Goal: Book appointment/travel/reservation

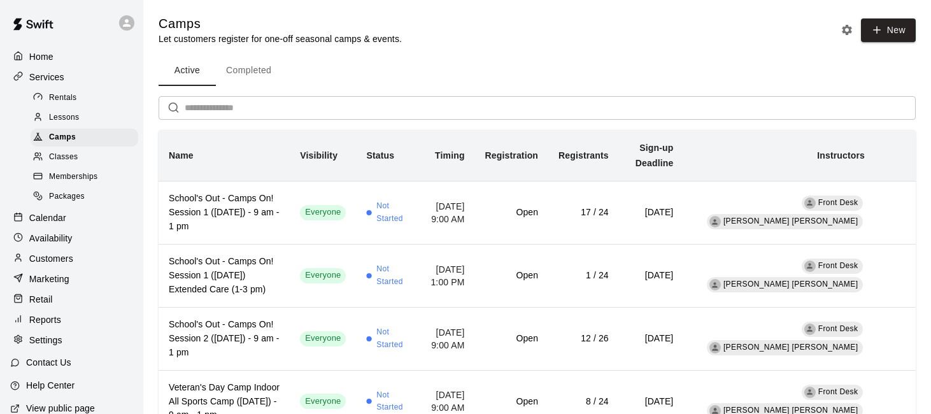
click at [72, 220] on div "Calendar" at bounding box center [71, 217] width 123 height 19
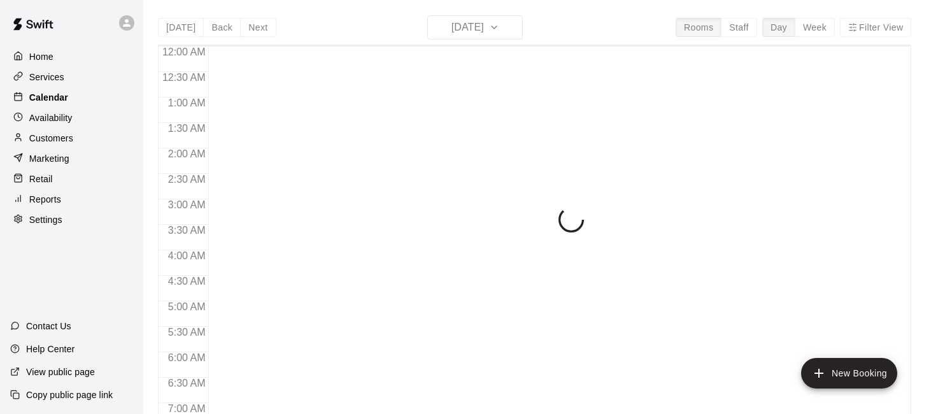
scroll to position [452, 0]
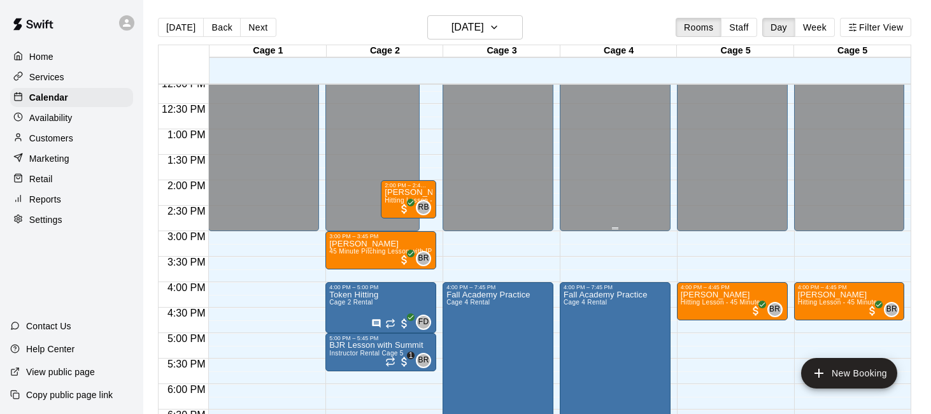
scroll to position [618, 0]
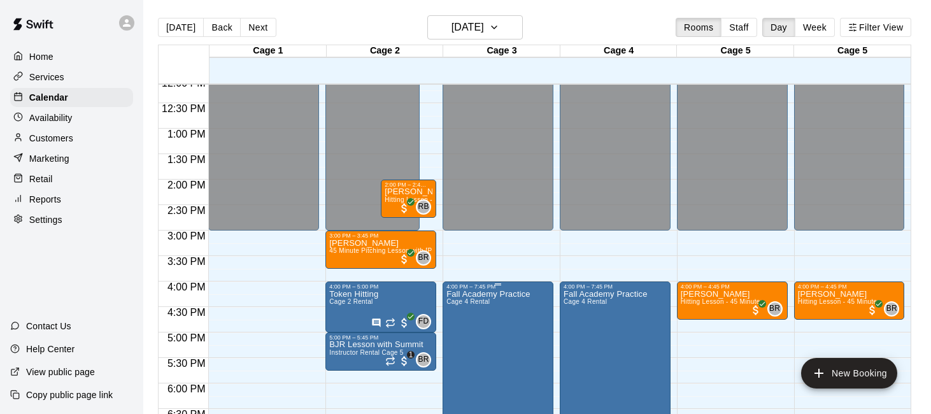
click at [453, 304] on icon "edit" at bounding box center [459, 302] width 15 height 15
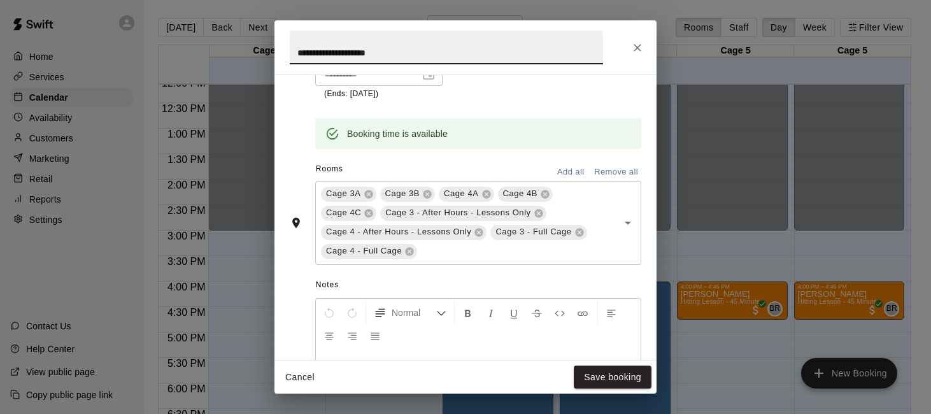
scroll to position [290, 0]
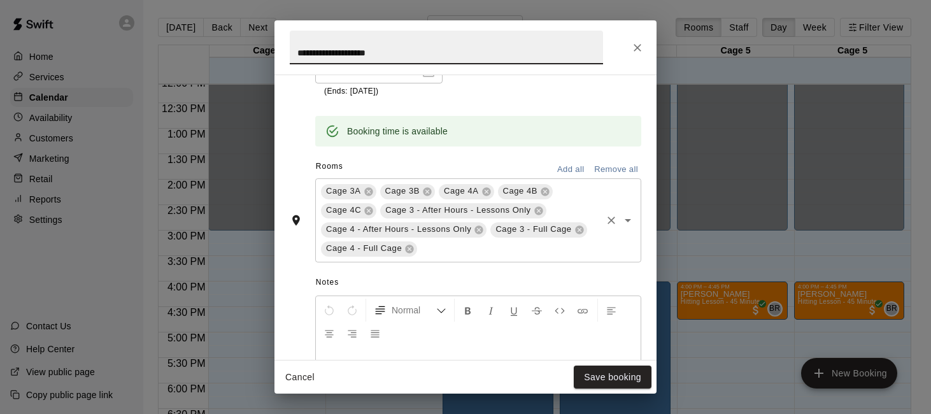
click at [503, 251] on input "text" at bounding box center [509, 249] width 181 height 16
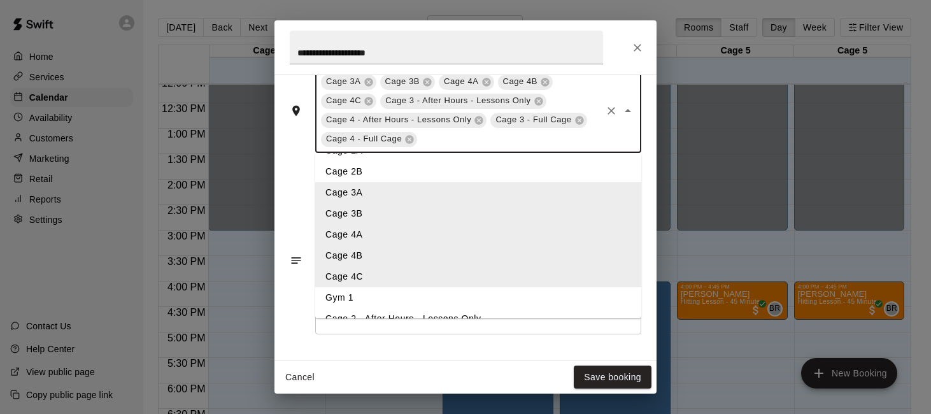
scroll to position [0, 0]
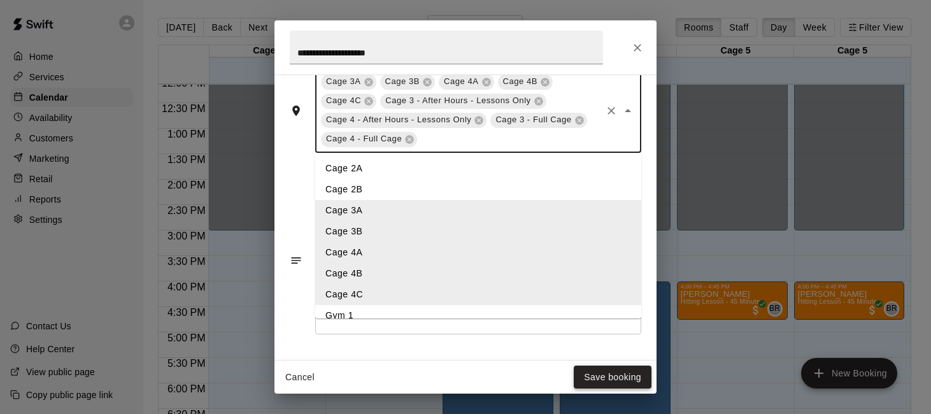
click at [588, 374] on button "Save booking" at bounding box center [612, 377] width 78 height 24
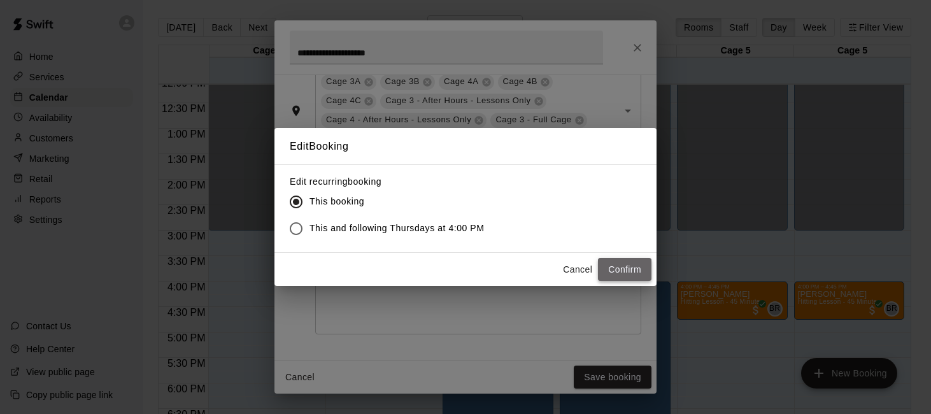
click at [614, 267] on button "Confirm" at bounding box center [624, 270] width 53 height 24
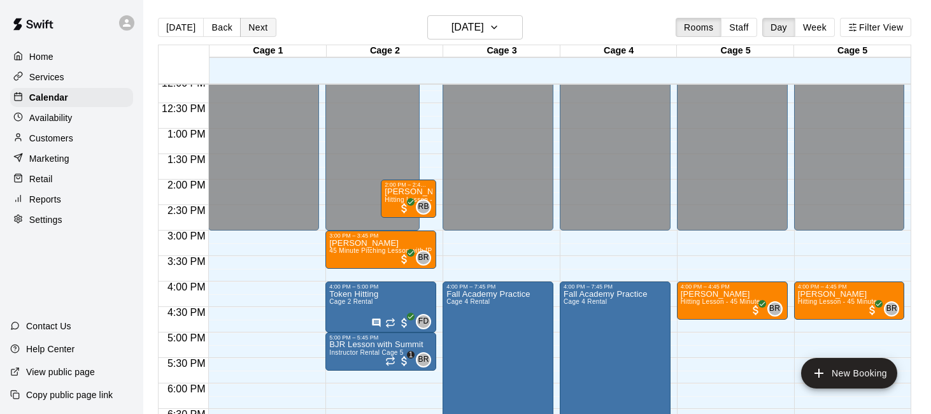
click at [263, 27] on button "Next" at bounding box center [258, 27] width 36 height 19
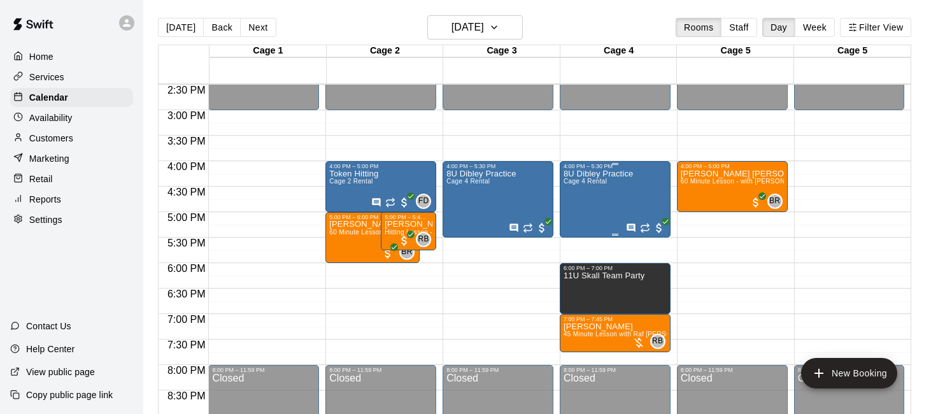
scroll to position [736, 0]
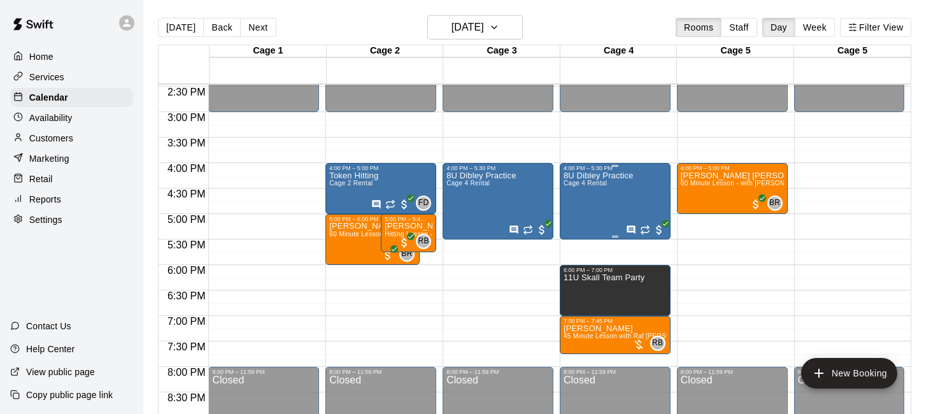
click at [601, 204] on div "8U Dibley Practice Cage 4 Rental" at bounding box center [597, 378] width 69 height 414
click at [579, 186] on icon "edit" at bounding box center [575, 184] width 15 height 15
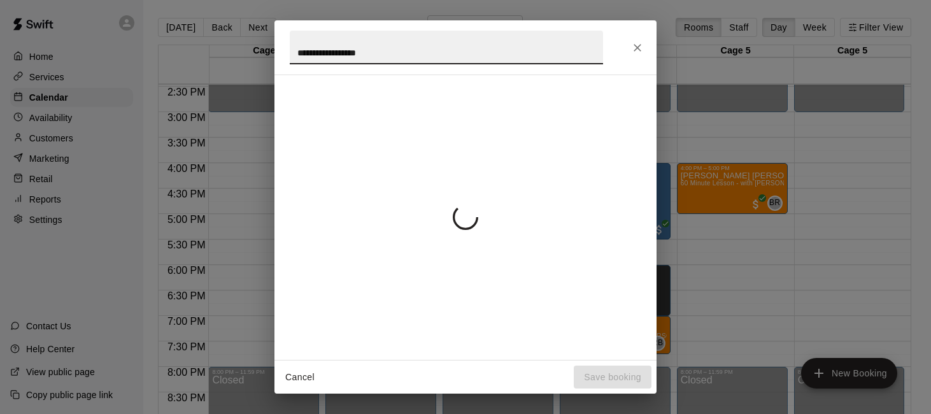
scroll to position [314, 0]
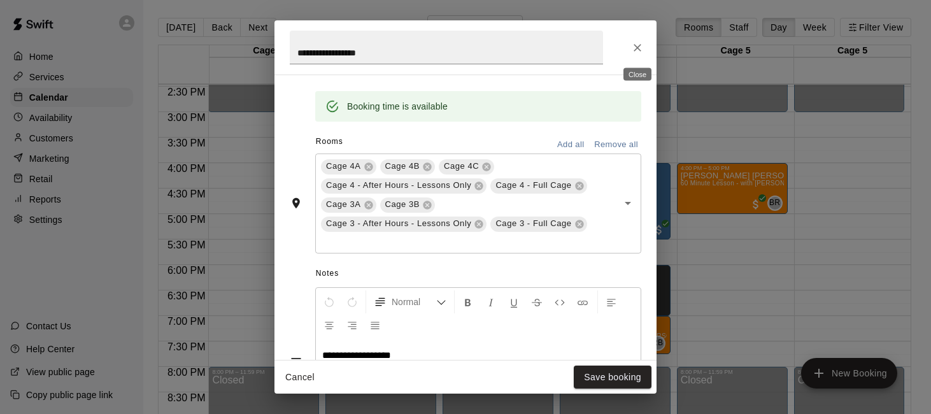
click at [641, 45] on icon "Close" at bounding box center [637, 47] width 13 height 13
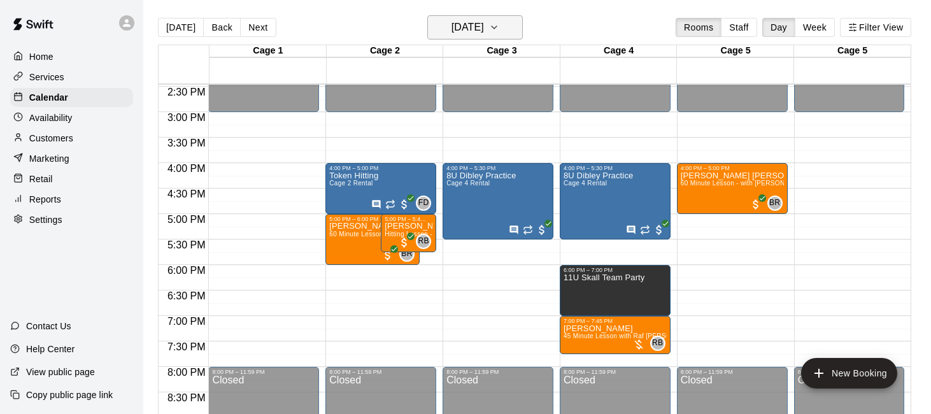
click at [451, 24] on h6 "Friday Sep 19" at bounding box center [467, 27] width 32 height 18
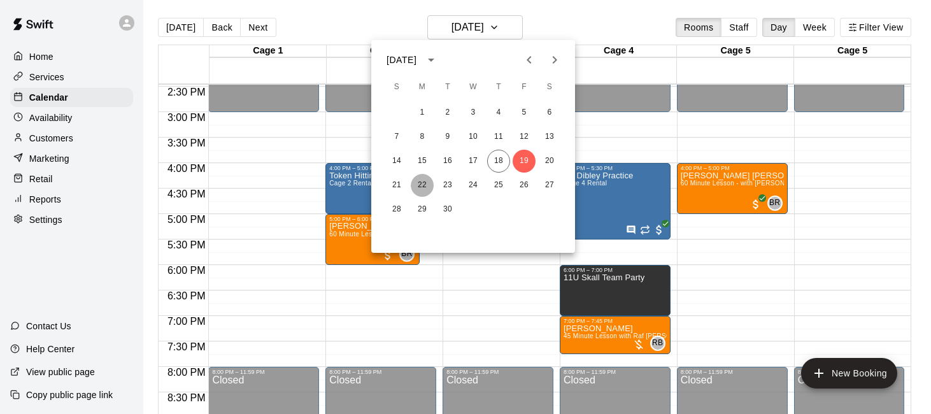
click at [414, 179] on button "22" at bounding box center [422, 185] width 23 height 23
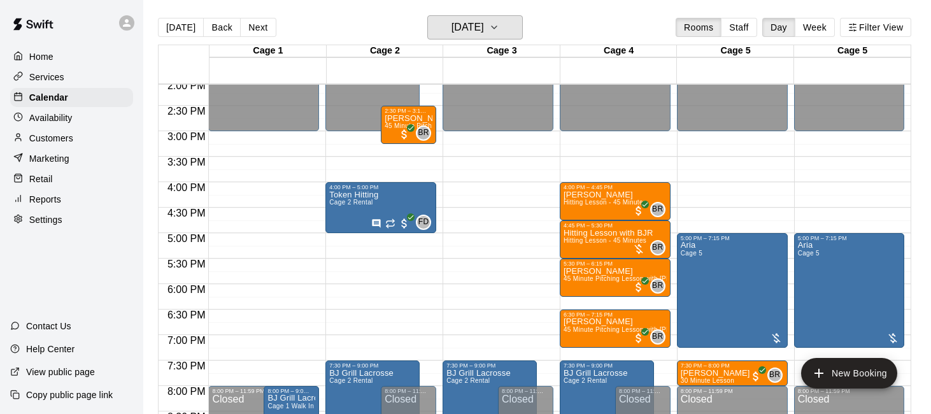
scroll to position [700, 0]
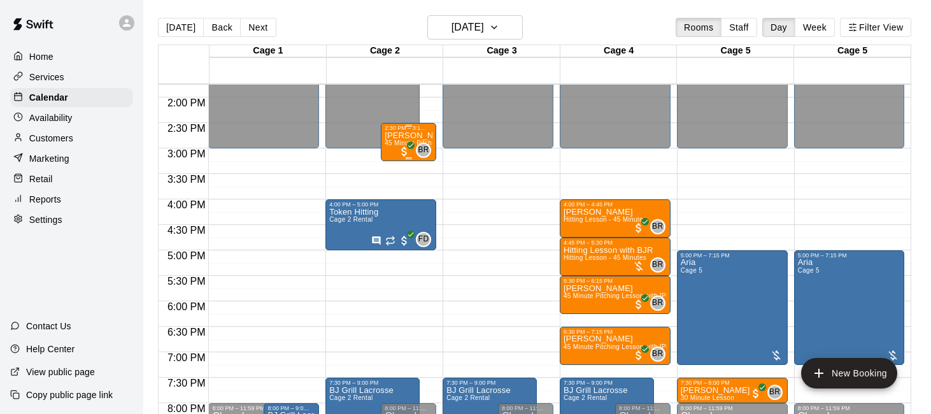
click at [409, 136] on p "Parker Groban" at bounding box center [408, 136] width 48 height 0
click at [402, 150] on icon "edit" at bounding box center [397, 148] width 15 height 15
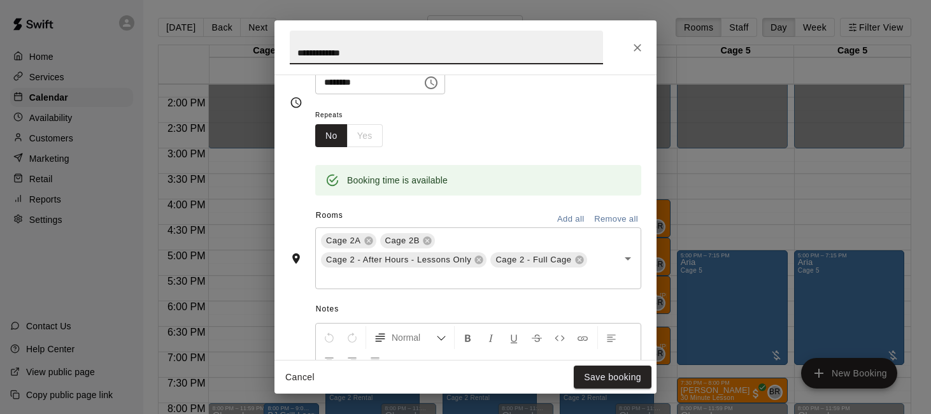
scroll to position [175, 0]
click at [606, 252] on icon "Clear" at bounding box center [611, 257] width 13 height 13
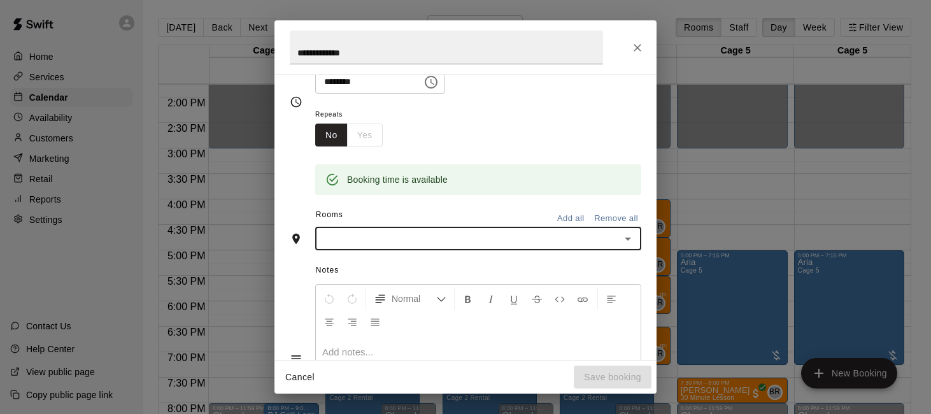
scroll to position [151, 0]
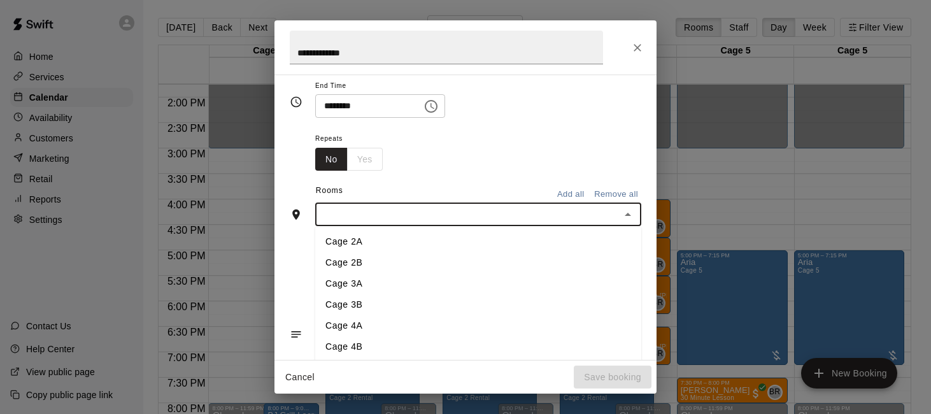
click at [546, 214] on input "text" at bounding box center [467, 214] width 297 height 16
click at [517, 290] on li "Cage 4A" at bounding box center [478, 289] width 326 height 21
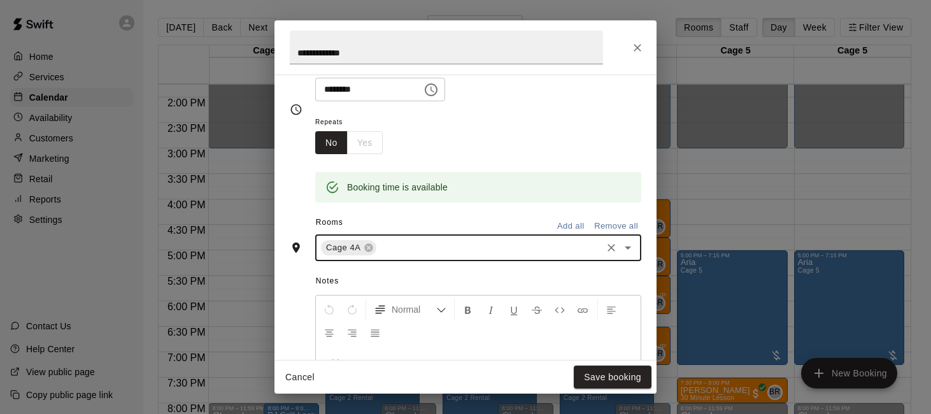
scroll to position [175, 0]
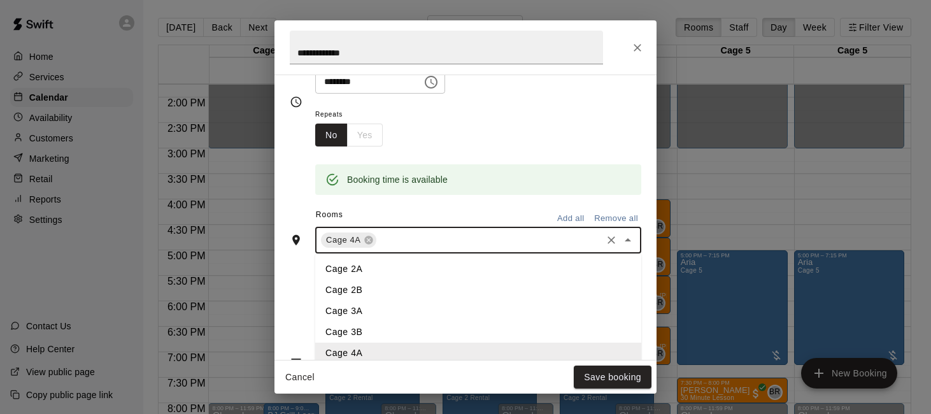
click at [506, 235] on input "text" at bounding box center [488, 240] width 221 height 16
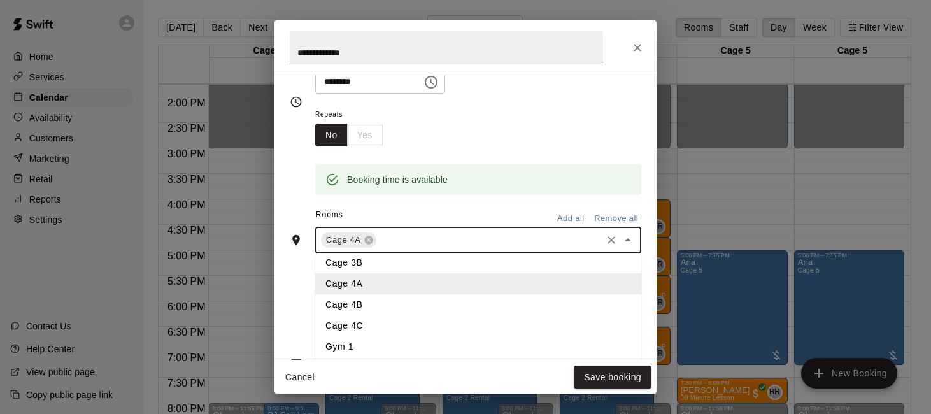
scroll to position [75, 0]
click at [474, 303] on li "Cage 4B" at bounding box center [478, 298] width 326 height 21
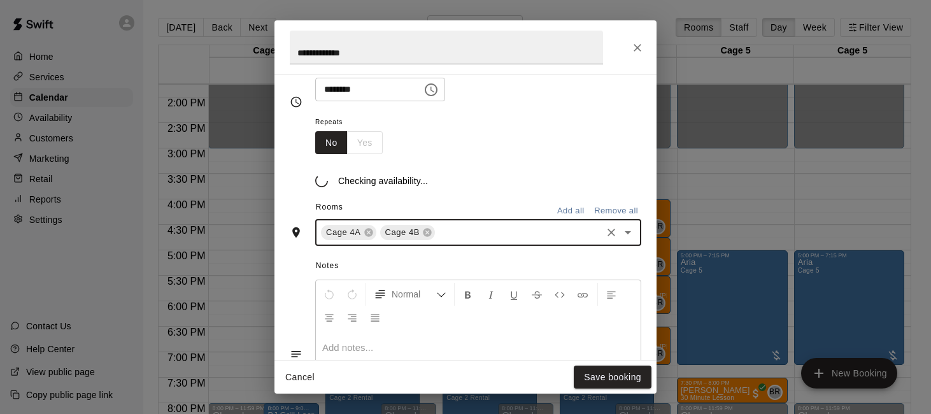
scroll to position [175, 0]
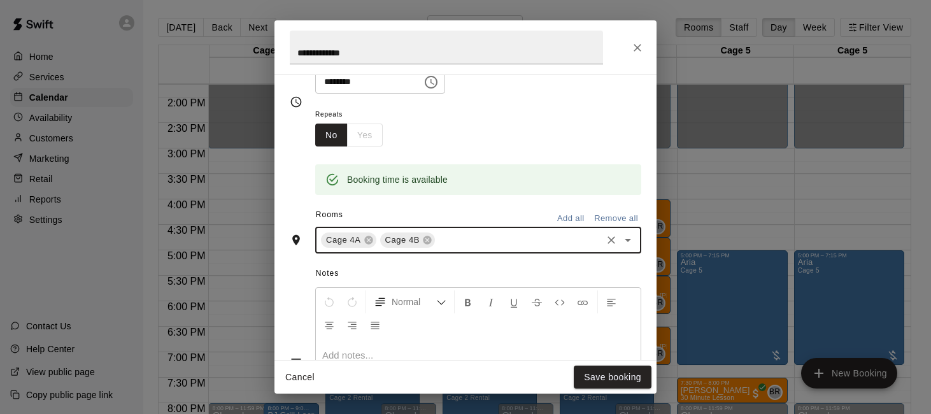
click at [493, 246] on input "text" at bounding box center [518, 240] width 163 height 16
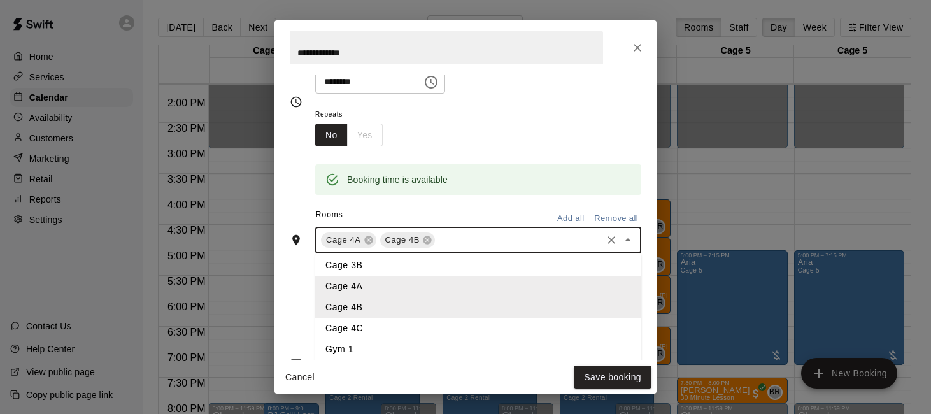
scroll to position [97, 0]
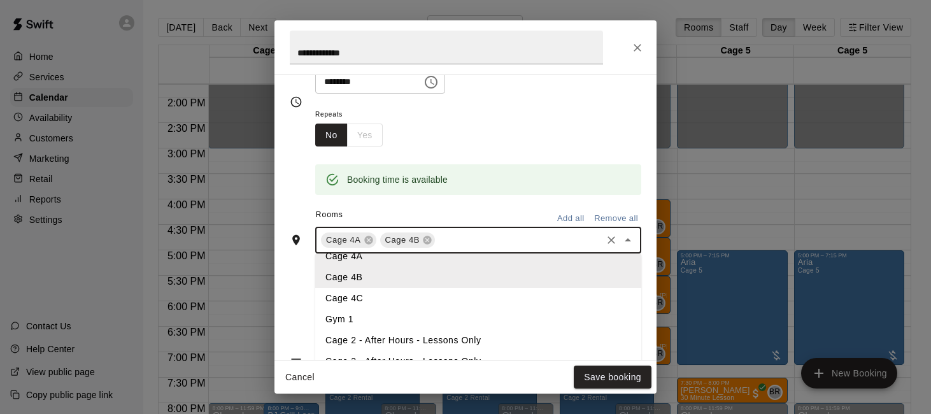
click at [475, 297] on li "Cage 4C" at bounding box center [478, 298] width 326 height 21
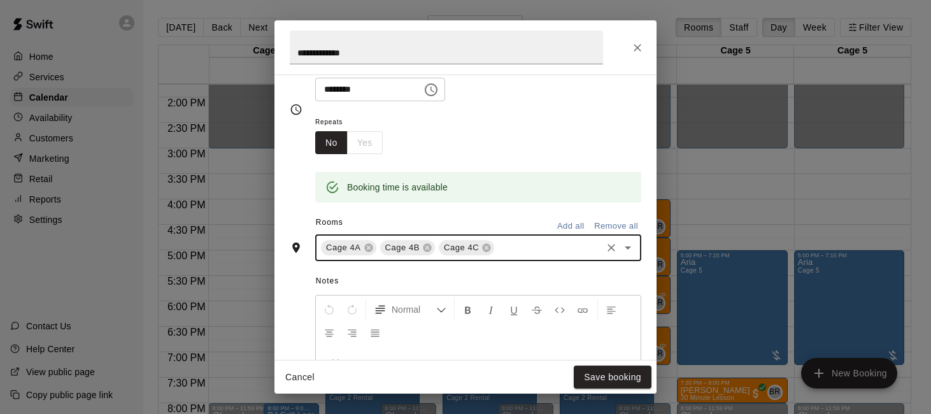
scroll to position [175, 0]
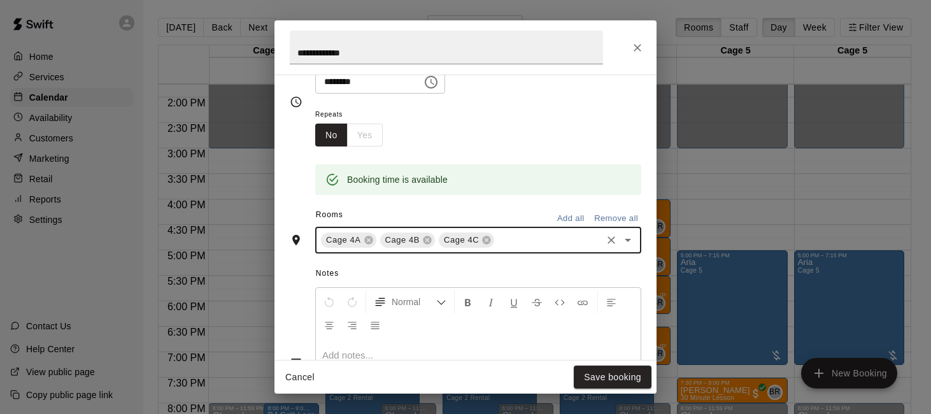
click at [531, 246] on input "text" at bounding box center [548, 240] width 104 height 16
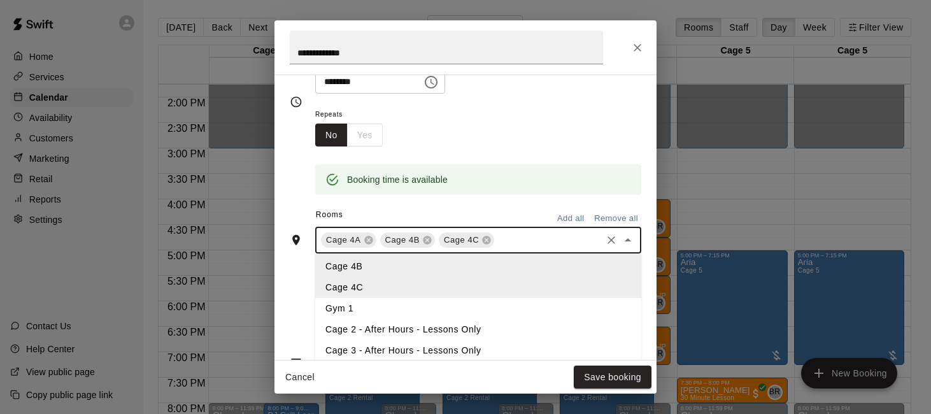
scroll to position [127, 0]
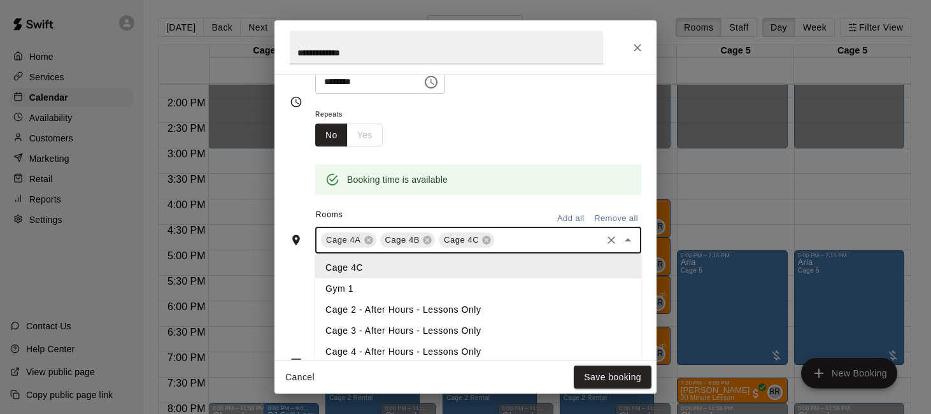
click at [495, 349] on li "Cage 4 - After Hours - Lessons Only" at bounding box center [478, 351] width 326 height 21
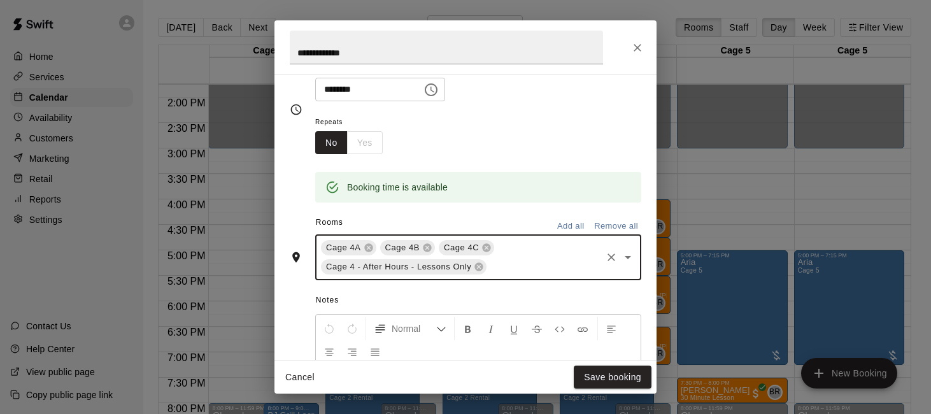
scroll to position [175, 0]
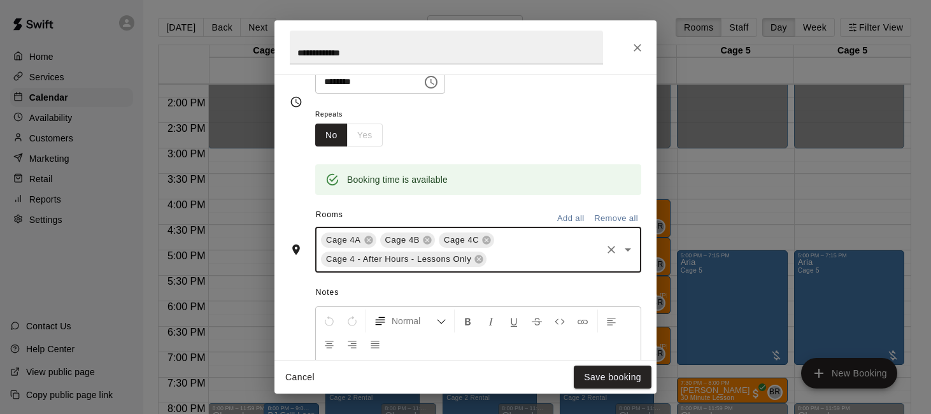
click at [535, 262] on input "text" at bounding box center [543, 259] width 111 height 16
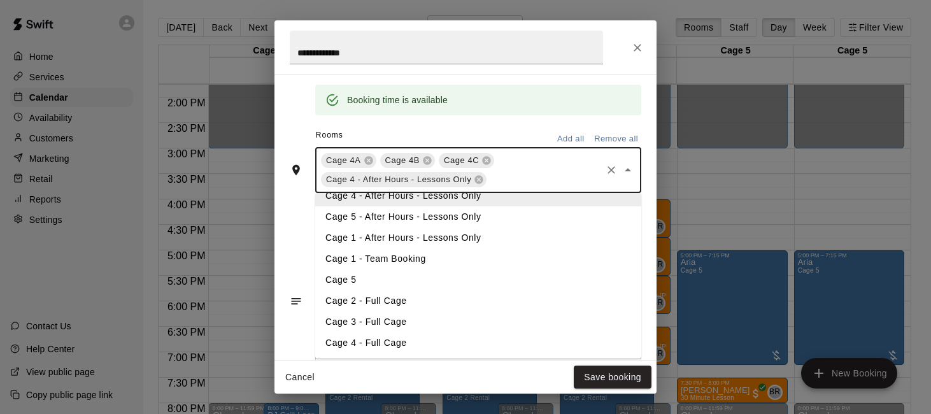
scroll to position [257, 0]
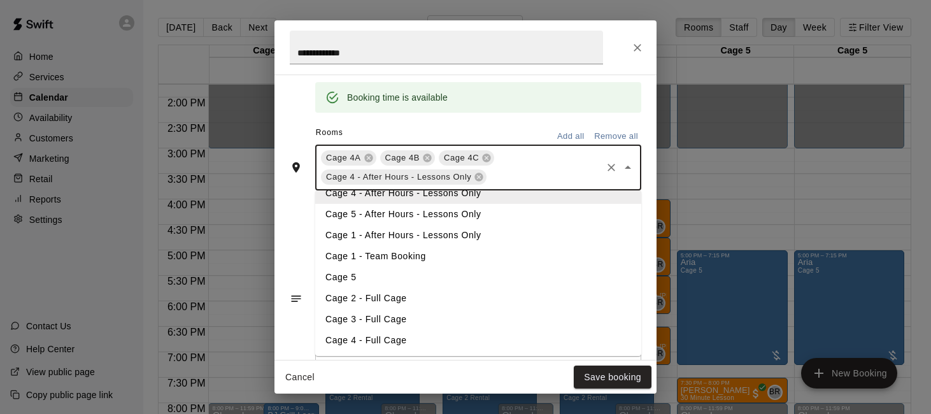
click at [496, 338] on li "Cage 4 - Full Cage" at bounding box center [478, 340] width 326 height 21
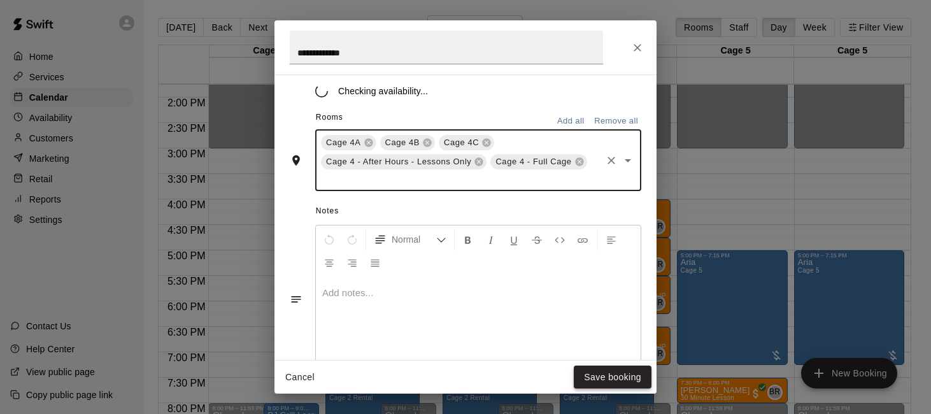
click at [614, 379] on button "Save booking" at bounding box center [612, 377] width 78 height 24
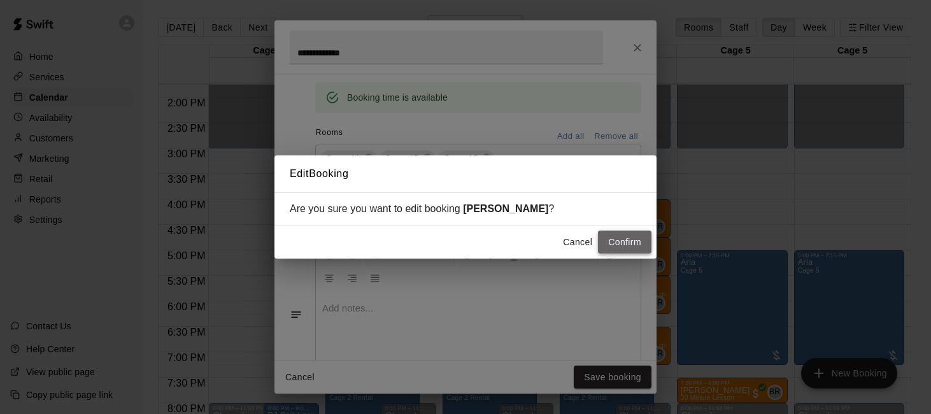
click at [629, 241] on button "Confirm" at bounding box center [624, 242] width 53 height 24
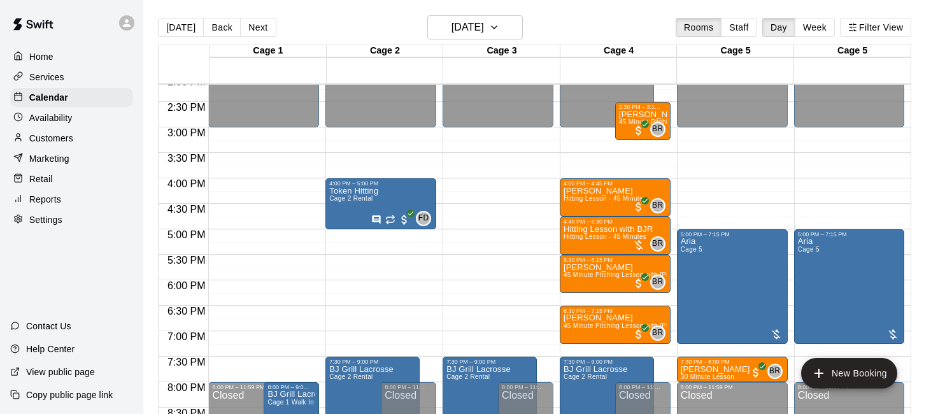
scroll to position [724, 0]
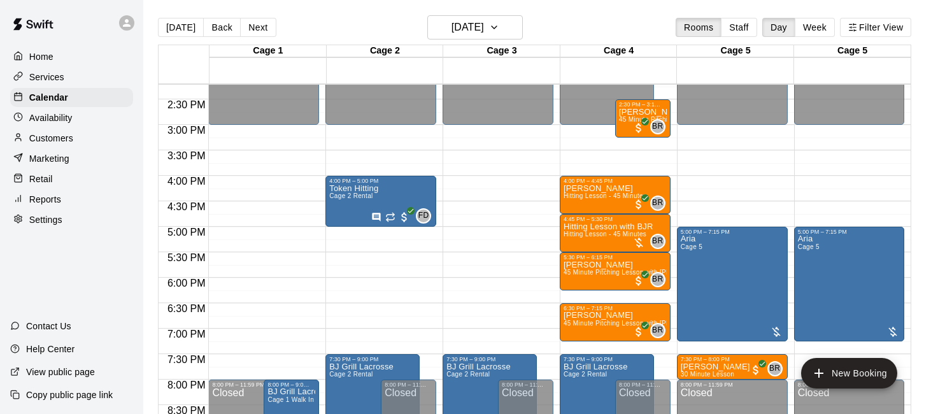
click at [71, 122] on p "Availability" at bounding box center [50, 117] width 43 height 13
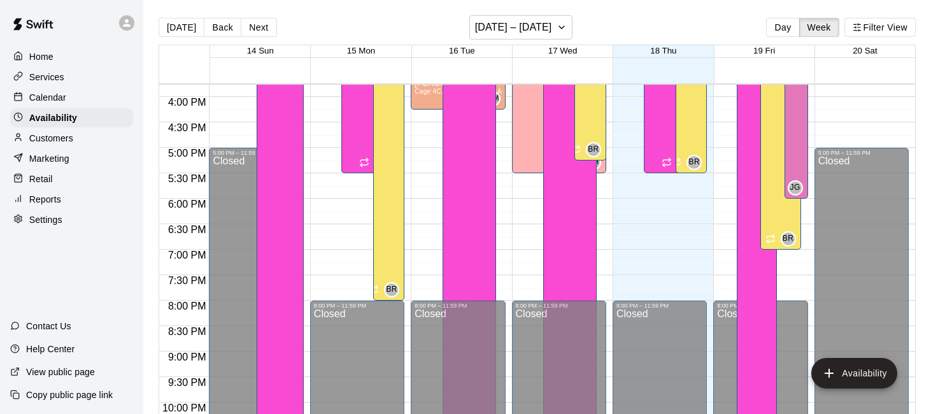
scroll to position [810, 0]
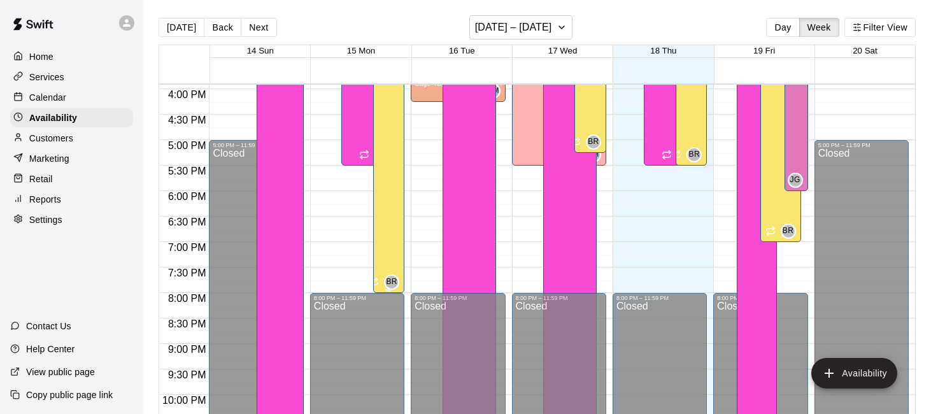
click at [395, 202] on div "Billy Jack Ryan Cage 2A, Cage 2B, Cage 3A, Cage 3B, Cage 4A, Cage 4B, Cage 4C, …" at bounding box center [389, 203] width 24 height 414
click at [394, 27] on icon "edit" at bounding box center [389, 22] width 15 height 15
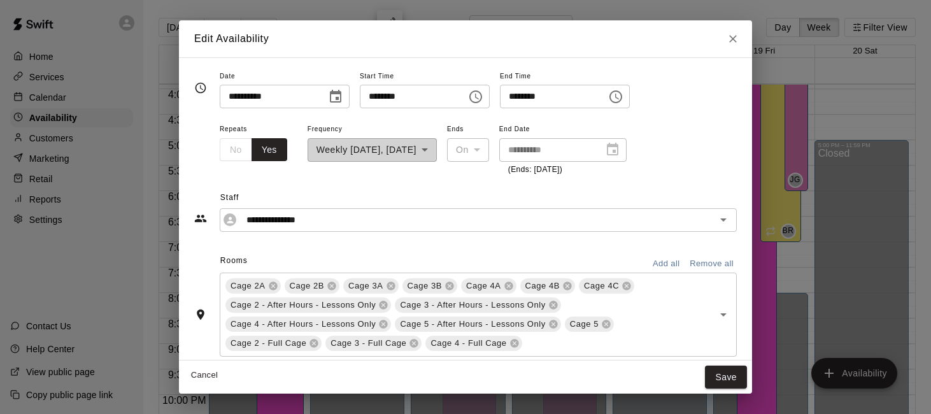
click at [524, 98] on input "********" at bounding box center [549, 97] width 98 height 24
type input "********"
click at [723, 374] on button "Save" at bounding box center [726, 377] width 42 height 24
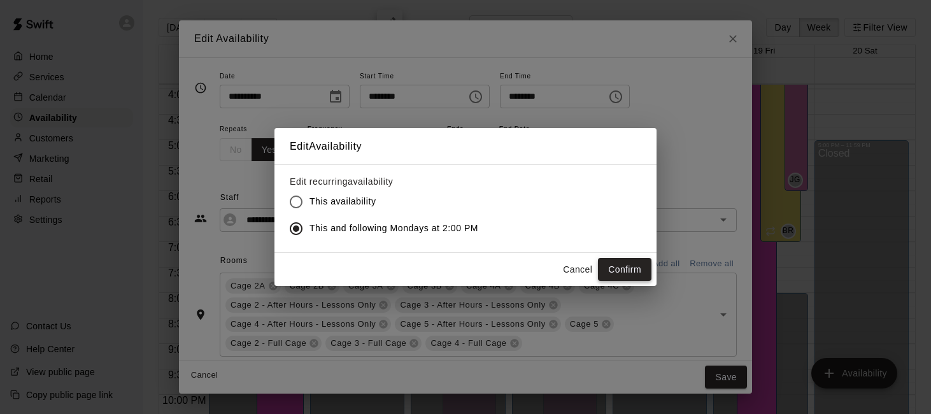
click at [631, 259] on button "Confirm" at bounding box center [624, 270] width 53 height 24
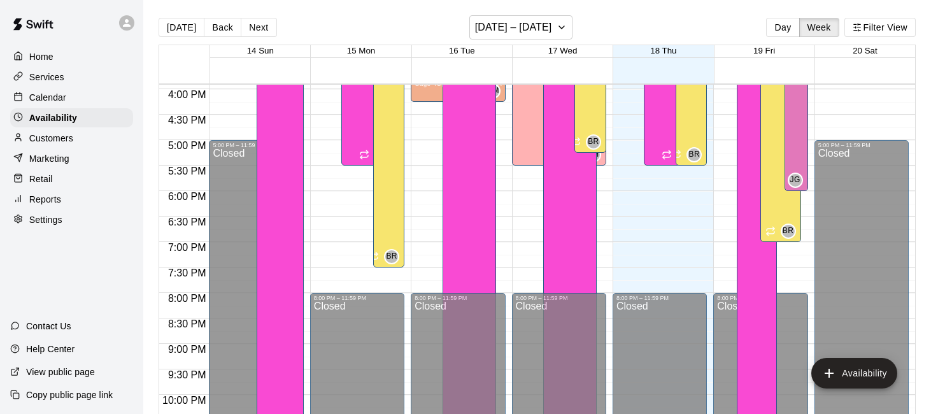
click at [72, 99] on div "Calendar" at bounding box center [71, 97] width 123 height 19
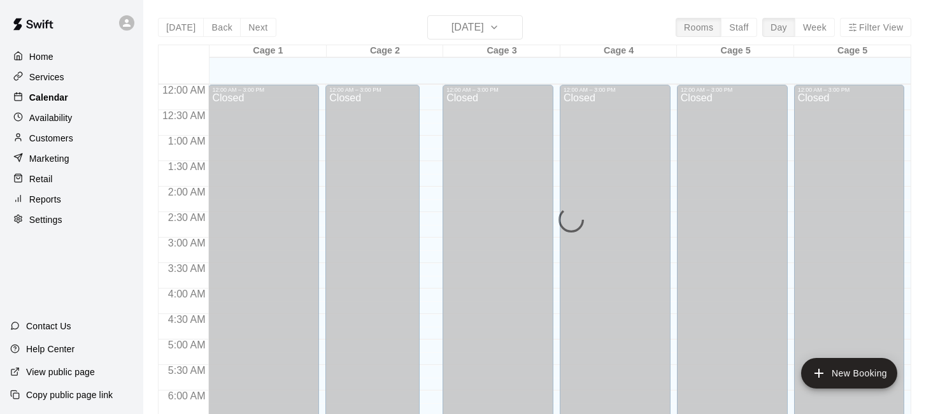
scroll to position [454, 0]
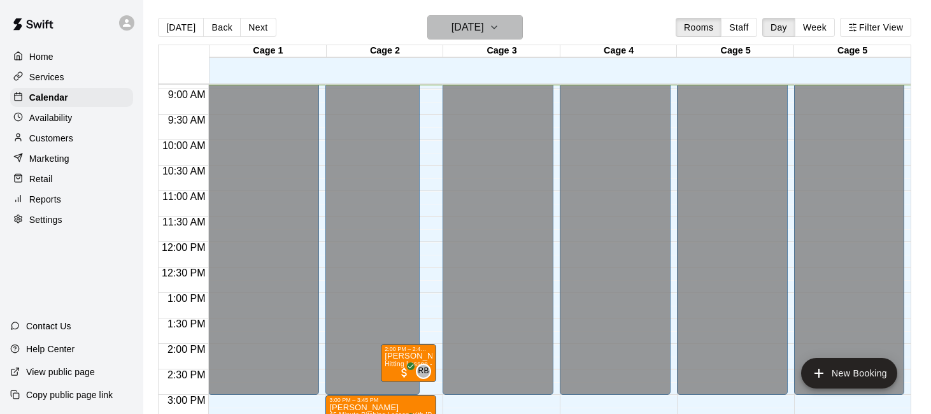
click at [499, 27] on icon "button" at bounding box center [494, 27] width 10 height 15
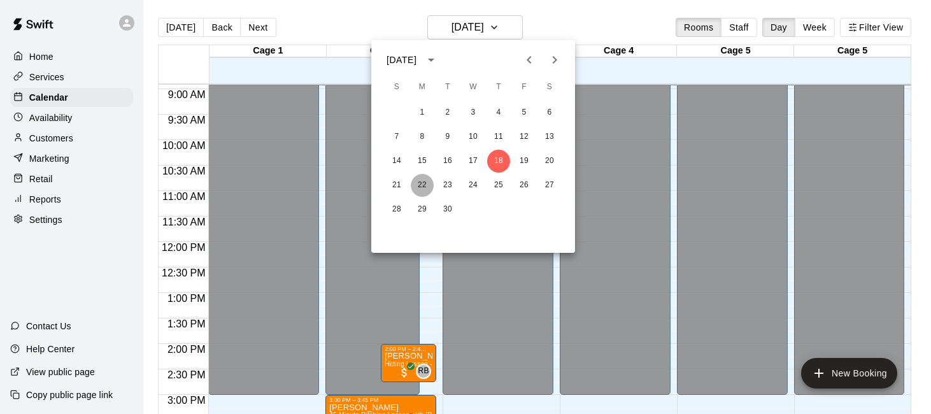
click at [416, 185] on button "22" at bounding box center [422, 185] width 23 height 23
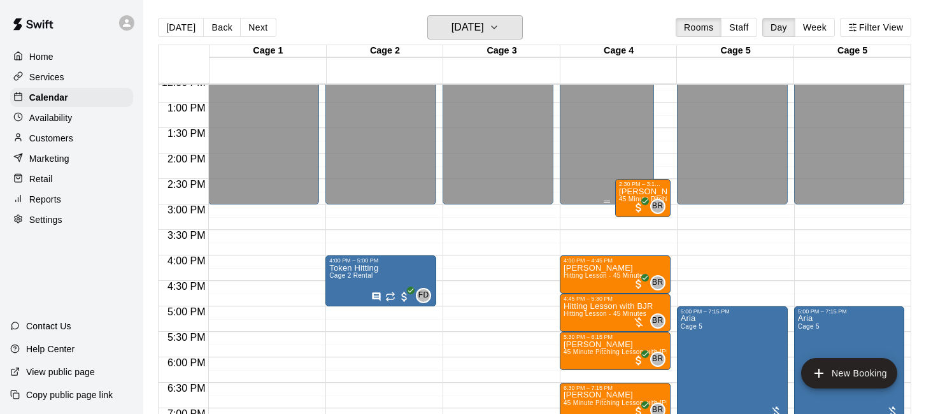
scroll to position [684, 0]
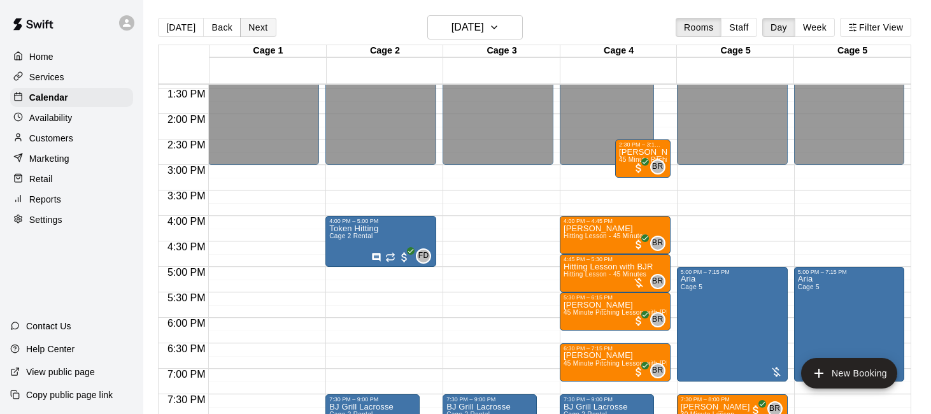
click at [253, 27] on button "Next" at bounding box center [258, 27] width 36 height 19
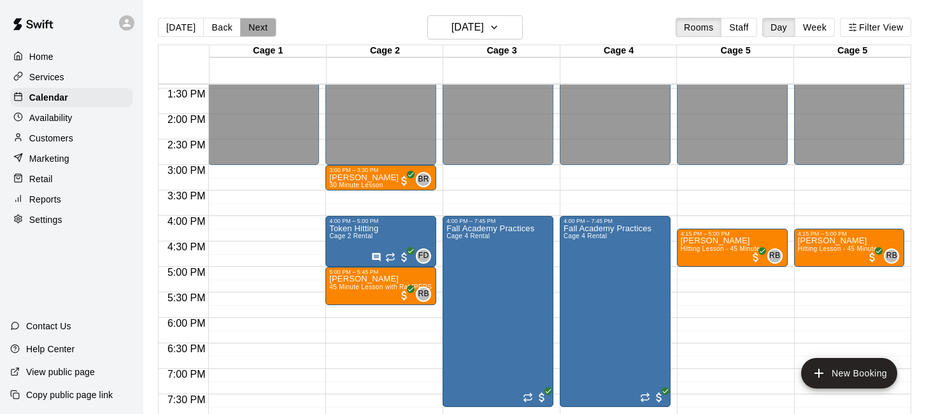
click at [251, 29] on button "Next" at bounding box center [258, 27] width 36 height 19
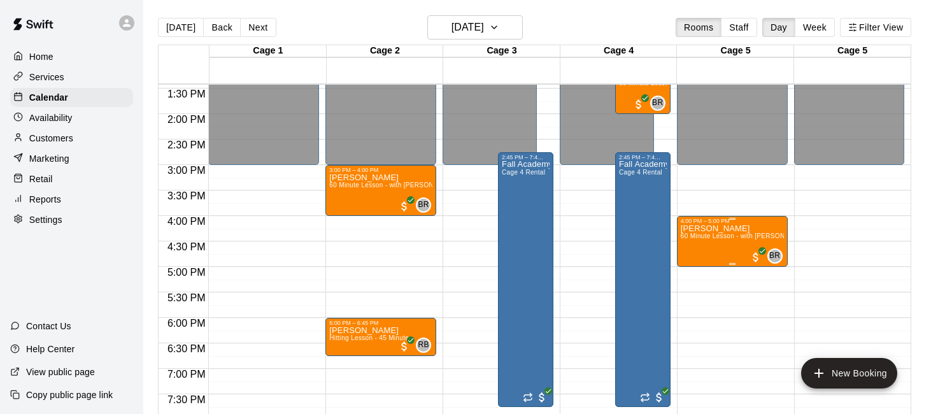
click at [743, 237] on span "60 Minute Lesson - with Billy Jack Ryan" at bounding box center [773, 235] width 186 height 7
click at [700, 246] on icon "edit" at bounding box center [692, 246] width 15 height 15
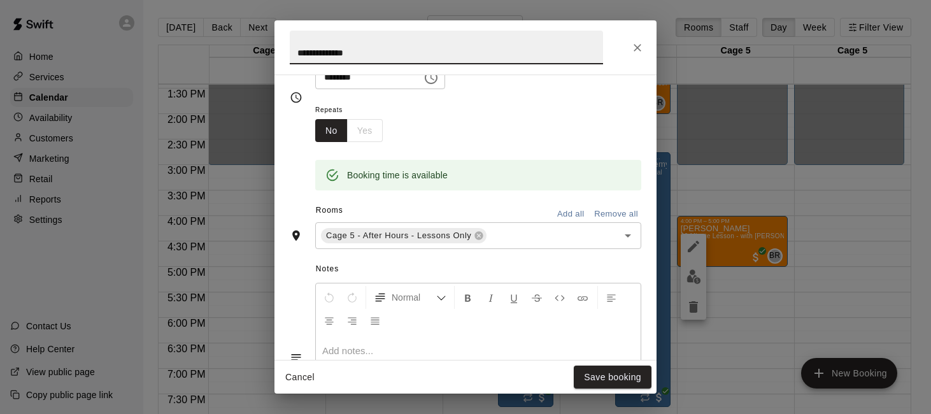
scroll to position [181, 0]
click at [481, 236] on icon at bounding box center [479, 234] width 8 height 8
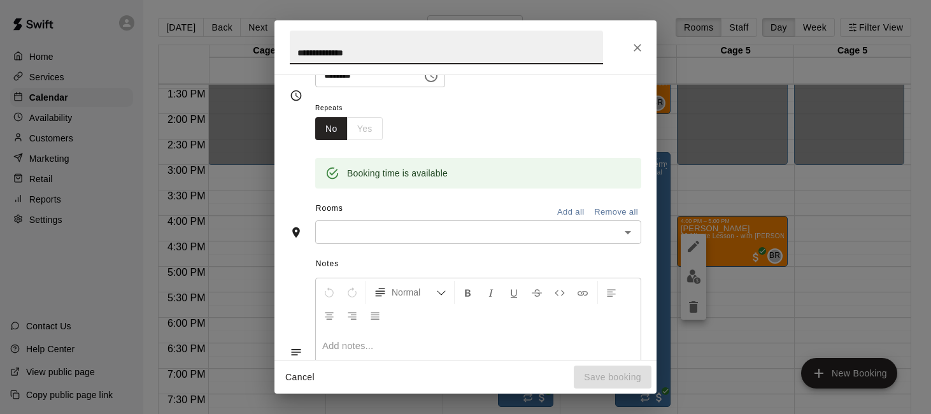
scroll to position [157, 0]
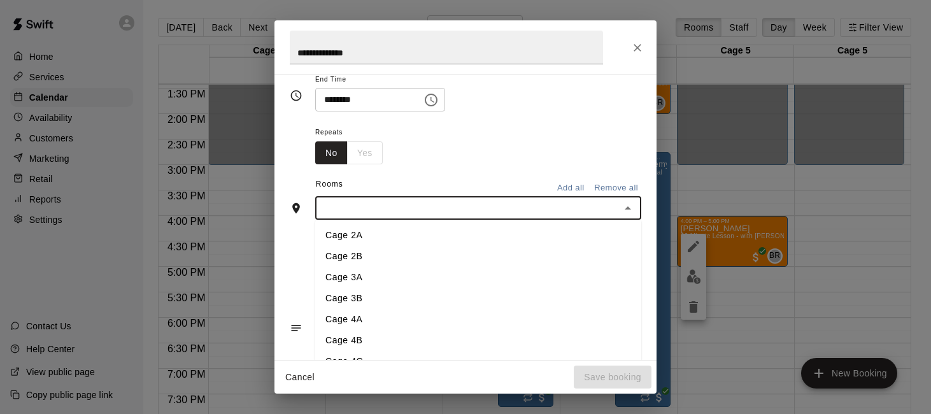
click at [525, 206] on input "text" at bounding box center [467, 208] width 297 height 16
click at [495, 235] on li "Cage 2A" at bounding box center [478, 235] width 326 height 21
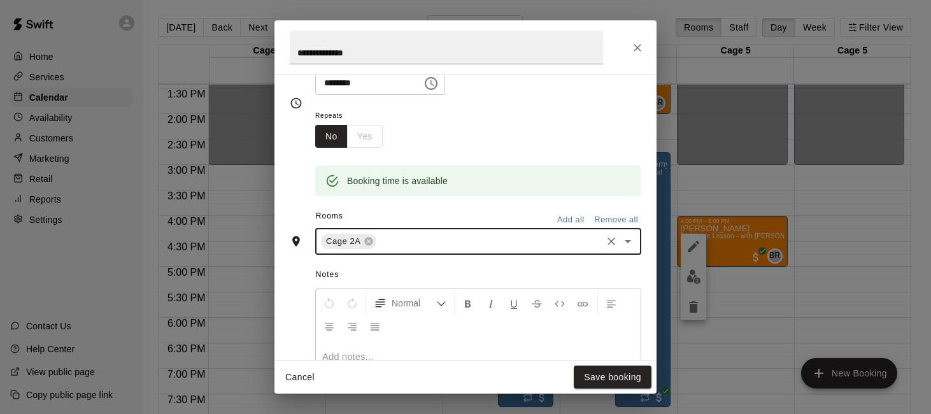
scroll to position [181, 0]
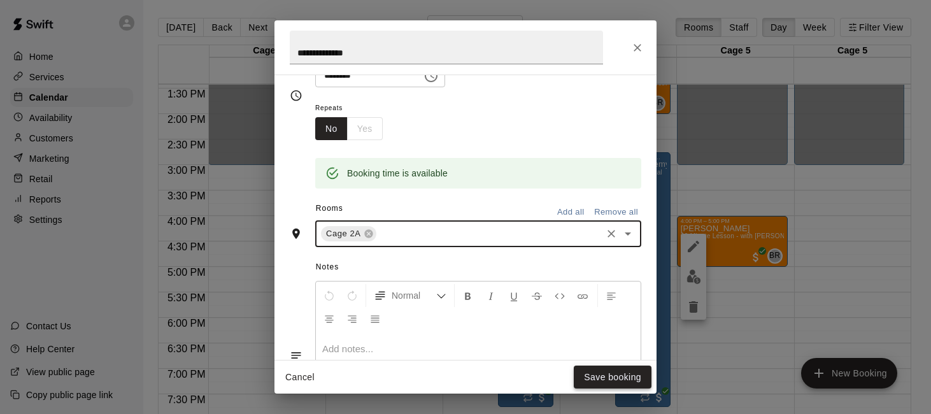
click at [593, 378] on button "Save booking" at bounding box center [612, 377] width 78 height 24
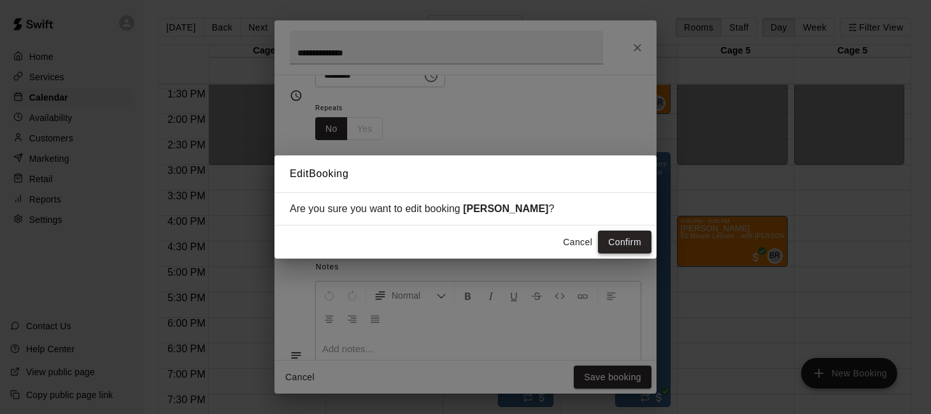
click at [633, 244] on button "Confirm" at bounding box center [624, 242] width 53 height 24
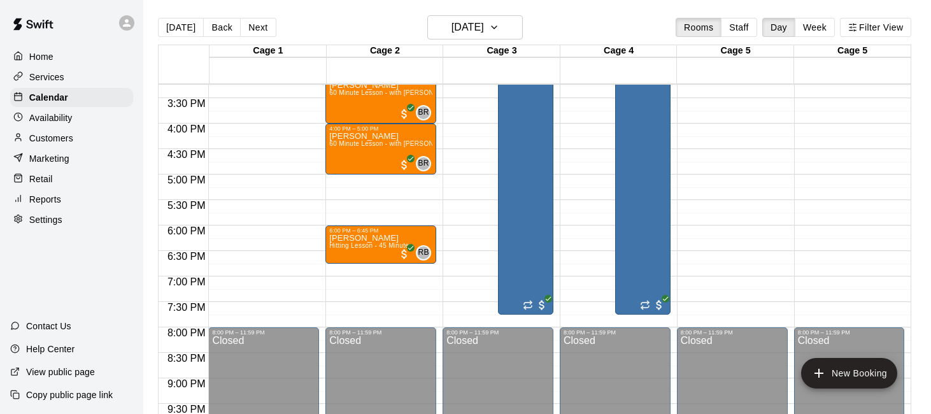
scroll to position [780, 0]
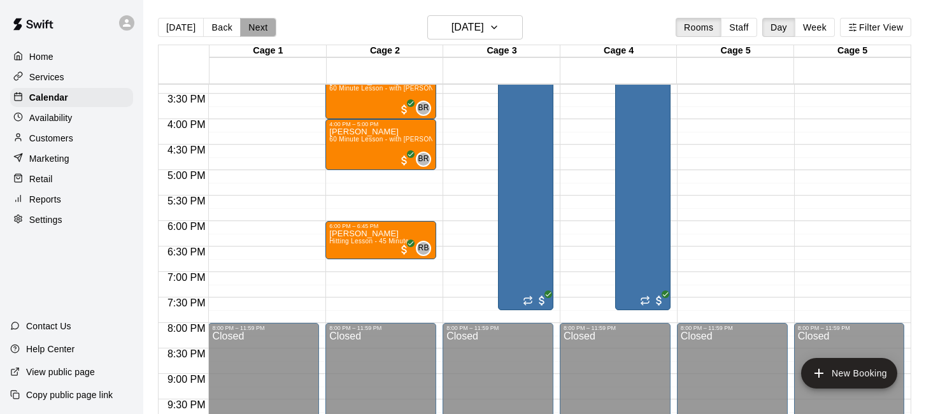
click at [266, 25] on button "Next" at bounding box center [258, 27] width 36 height 19
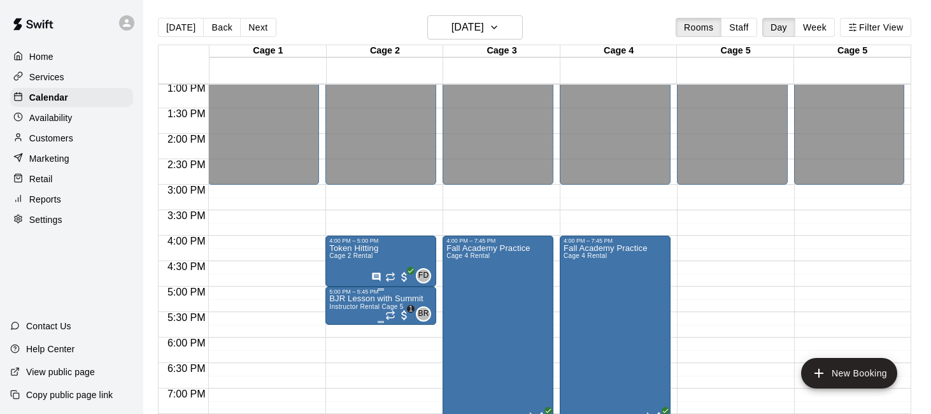
scroll to position [649, 0]
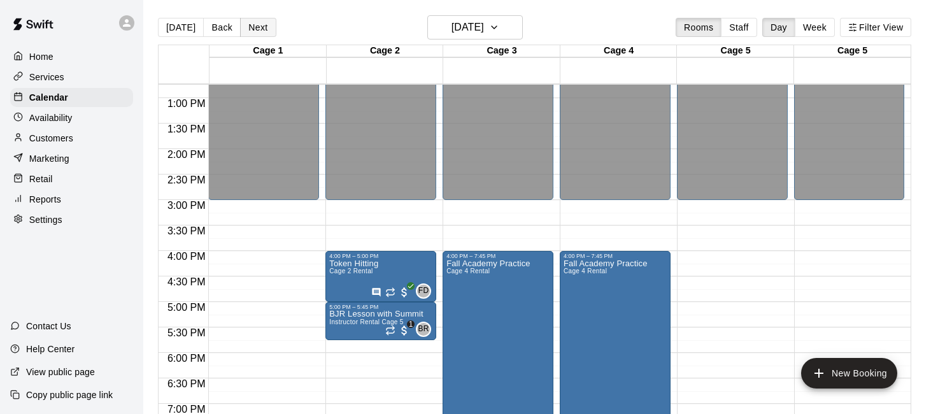
click at [252, 28] on button "Next" at bounding box center [258, 27] width 36 height 19
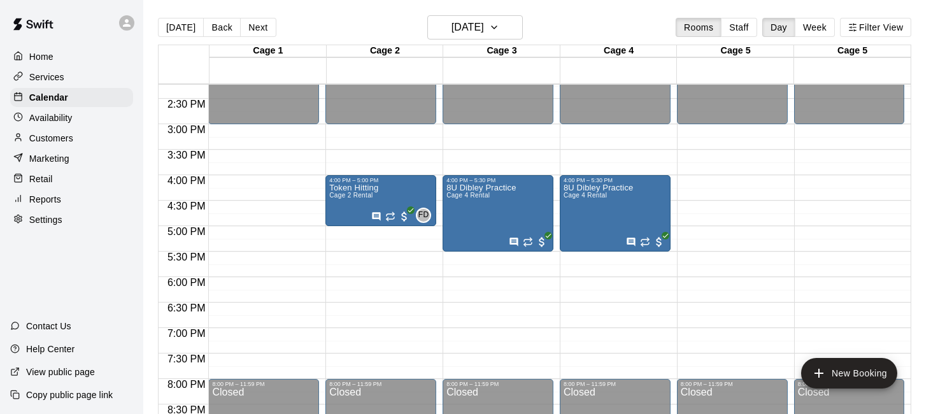
scroll to position [682, 0]
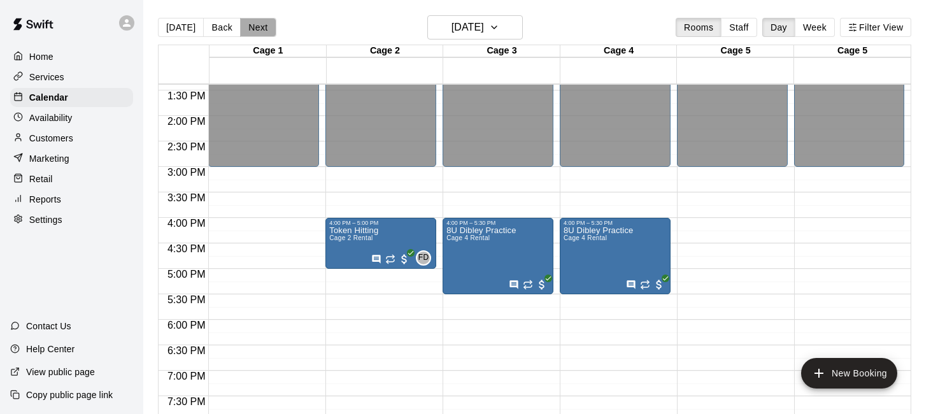
click at [252, 25] on button "Next" at bounding box center [258, 27] width 36 height 19
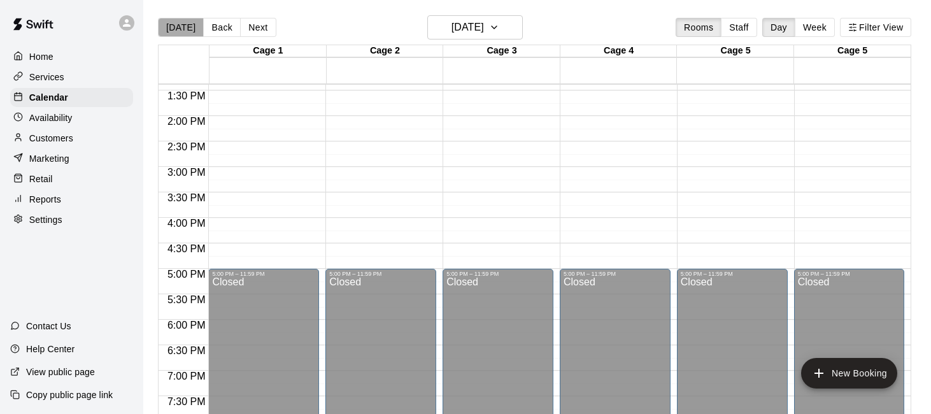
click at [186, 24] on button "[DATE]" at bounding box center [181, 27] width 46 height 19
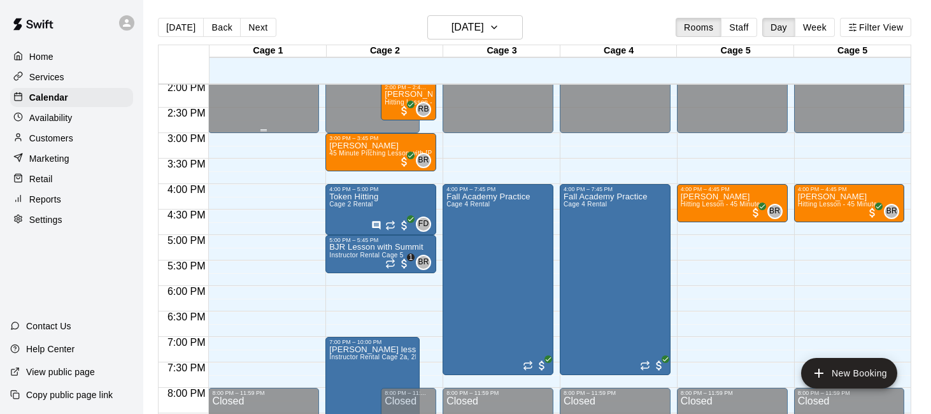
scroll to position [715, 0]
click at [265, 27] on button "Next" at bounding box center [258, 27] width 36 height 19
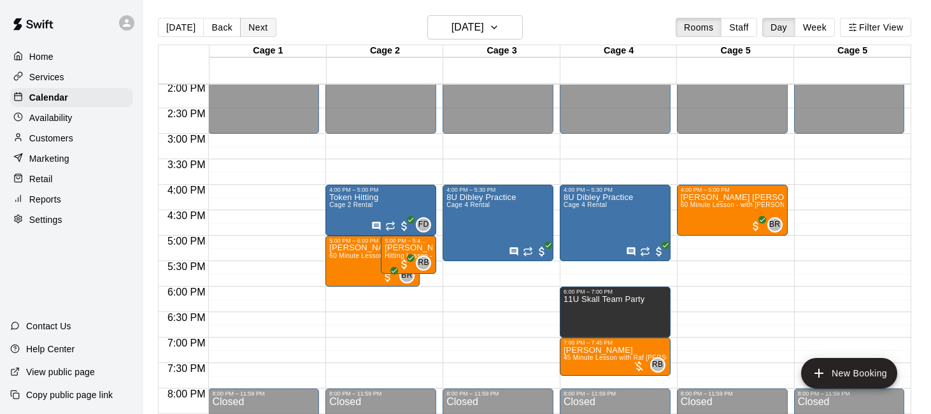
click at [260, 32] on button "Next" at bounding box center [258, 27] width 36 height 19
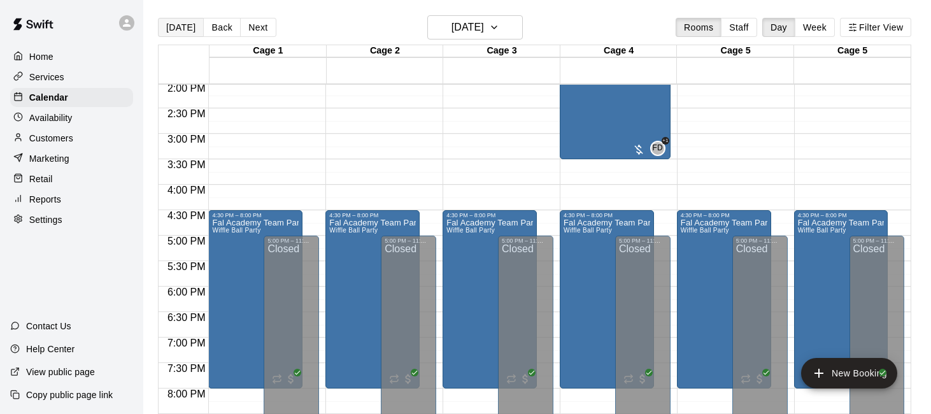
click at [194, 31] on button "[DATE]" at bounding box center [181, 27] width 46 height 19
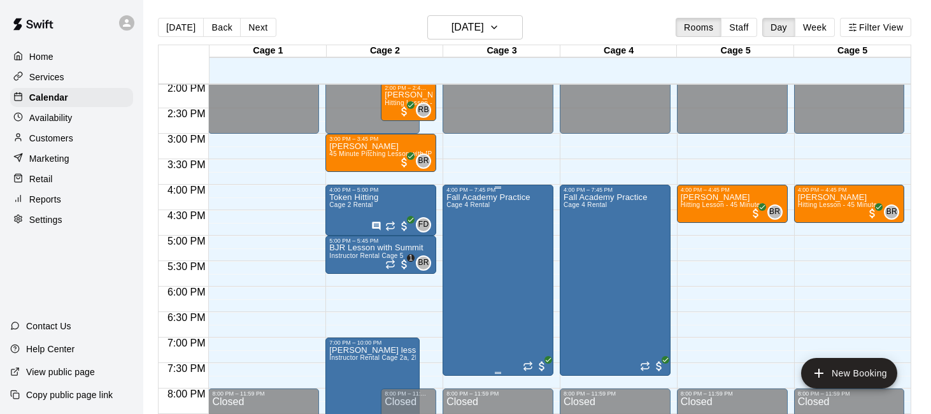
click at [489, 258] on div "Fall Academy Practice Cage 4 Rental" at bounding box center [488, 400] width 84 height 414
click at [461, 209] on icon "edit" at bounding box center [459, 206] width 15 height 15
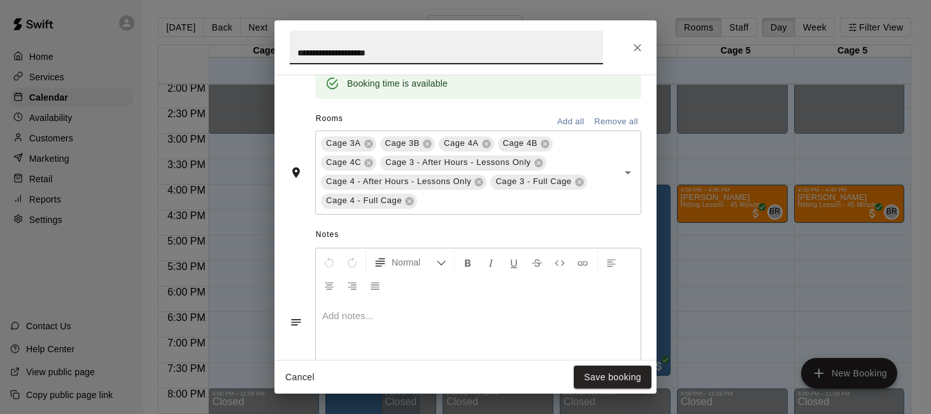
scroll to position [339, 0]
click at [634, 43] on icon "Close" at bounding box center [637, 47] width 13 height 13
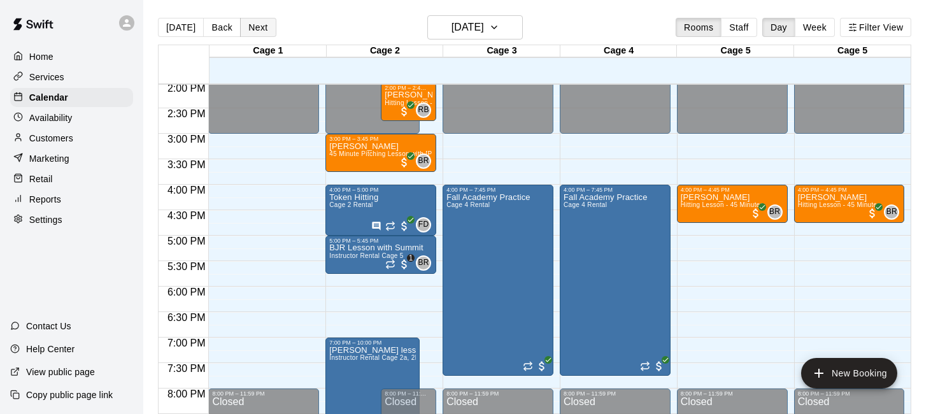
click at [262, 31] on button "Next" at bounding box center [258, 27] width 36 height 19
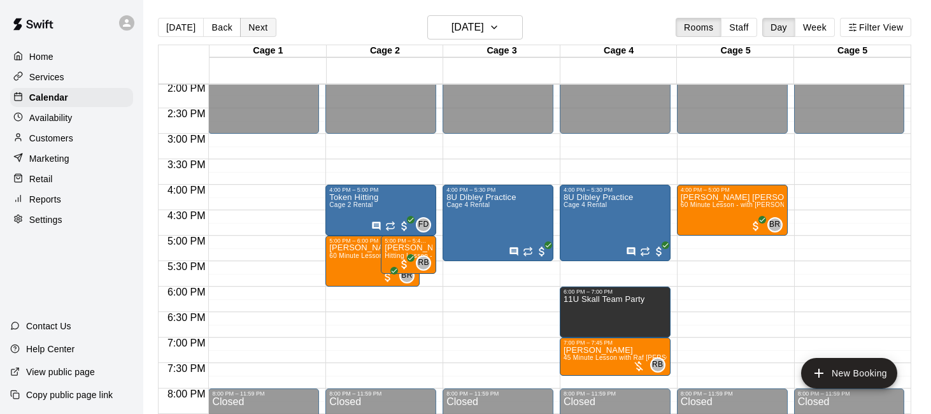
click at [246, 27] on button "Next" at bounding box center [258, 27] width 36 height 19
click at [246, 27] on div "Today Back Next Friday Sep 19 Rooms Staff Day Week Filter View Cage 1 19 Fri Ca…" at bounding box center [534, 222] width 753 height 414
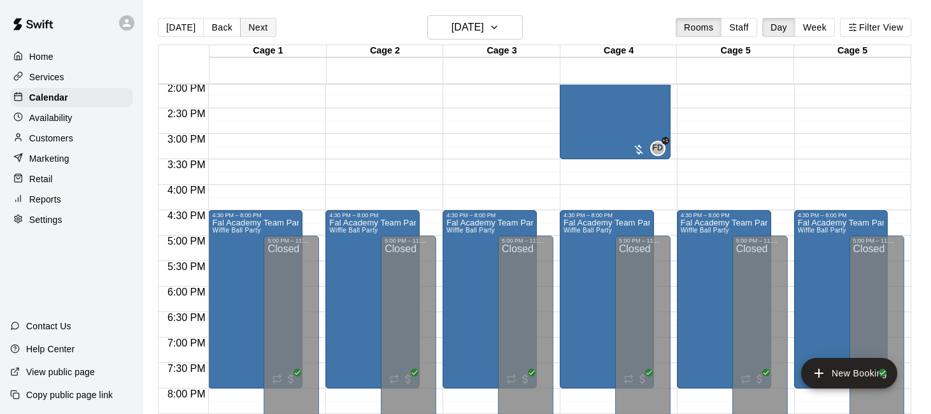
click at [246, 27] on button "Next" at bounding box center [258, 27] width 36 height 19
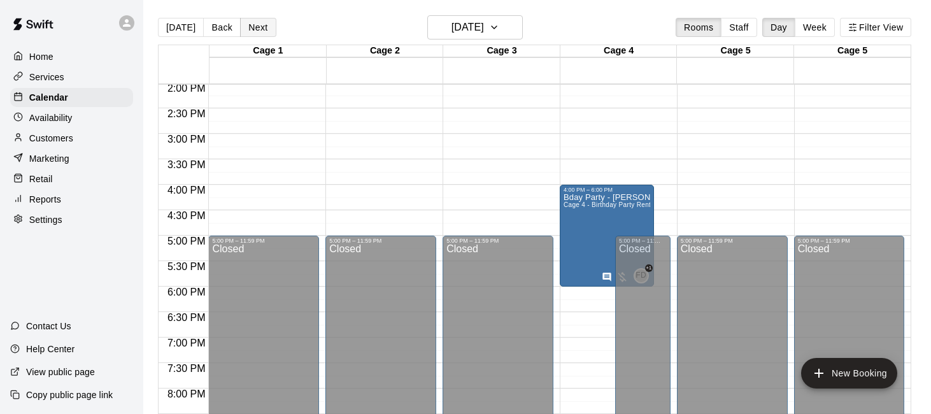
click at [246, 27] on button "Next" at bounding box center [258, 27] width 36 height 19
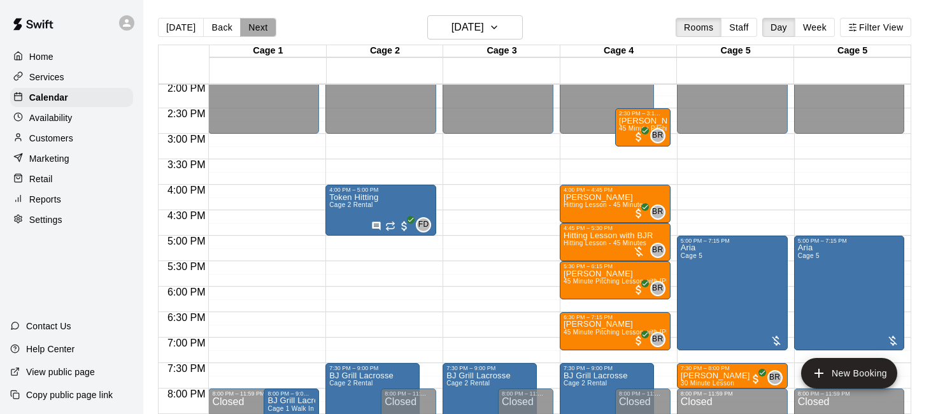
click at [257, 25] on button "Next" at bounding box center [258, 27] width 36 height 19
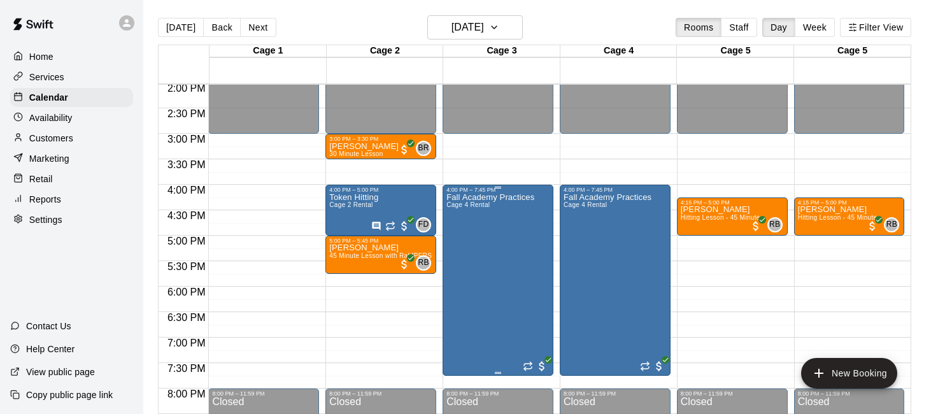
click at [500, 229] on div "Fall Academy Practices Cage 4 Rental" at bounding box center [490, 400] width 88 height 414
click at [460, 202] on icon "edit" at bounding box center [459, 206] width 15 height 15
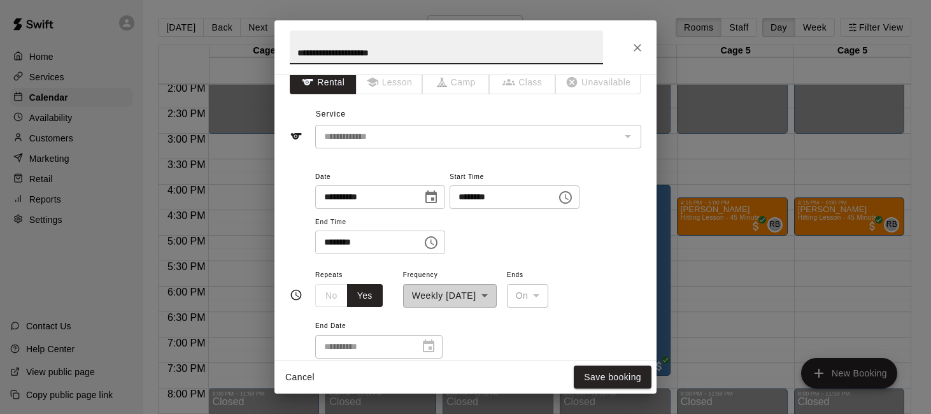
scroll to position [0, 0]
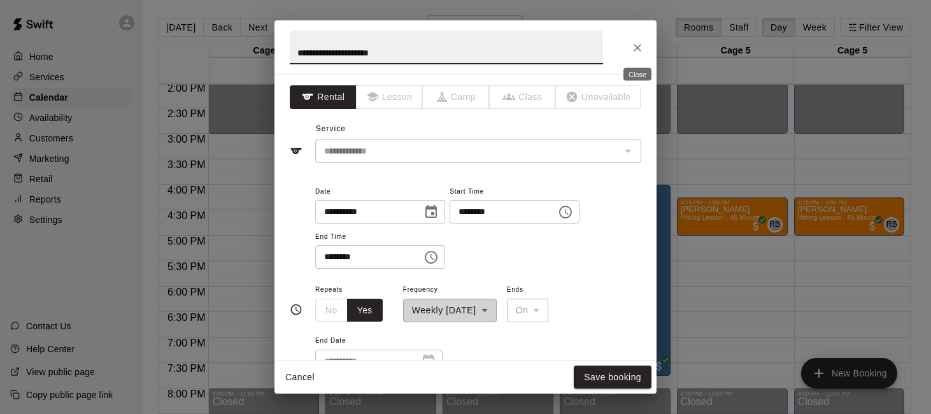
click at [643, 48] on icon "Close" at bounding box center [637, 47] width 13 height 13
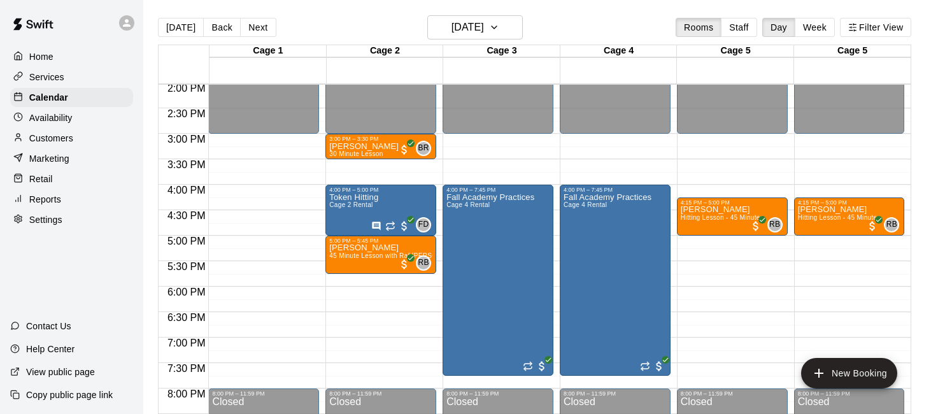
click at [83, 204] on div "Reports" at bounding box center [71, 199] width 123 height 19
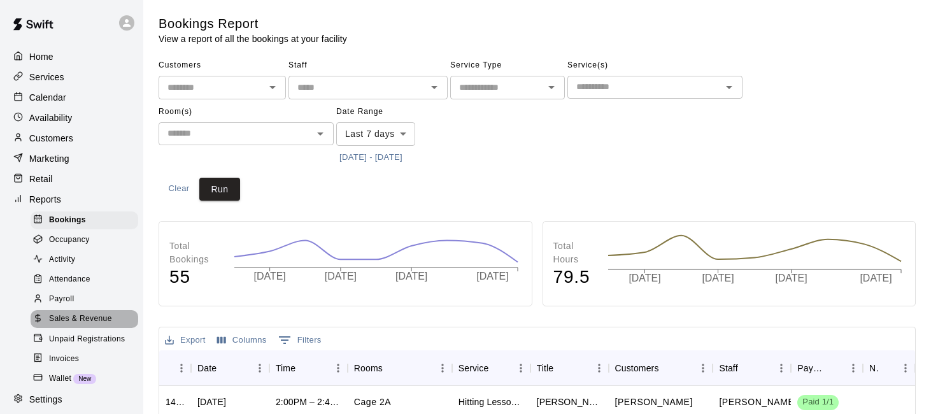
click at [108, 314] on span "Sales & Revenue" at bounding box center [80, 319] width 63 height 13
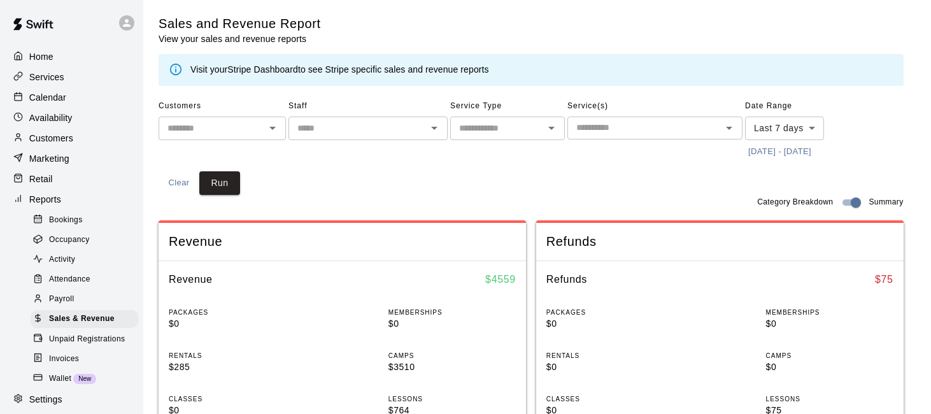
click at [433, 127] on icon "Open" at bounding box center [434, 128] width 6 height 3
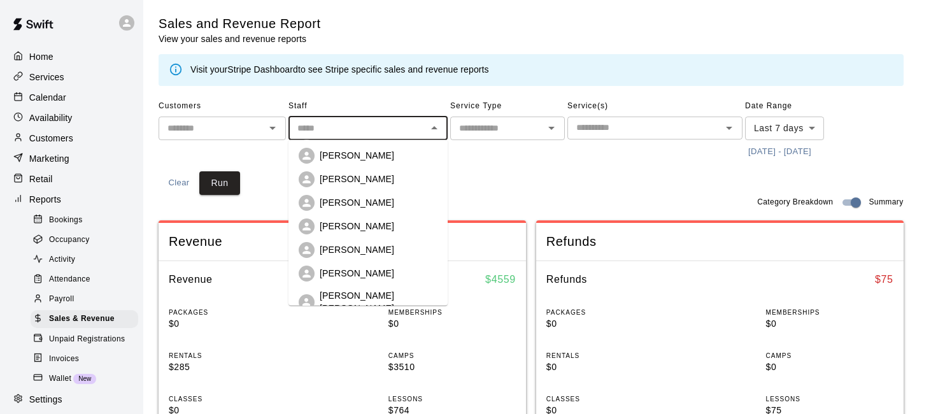
scroll to position [104, 0]
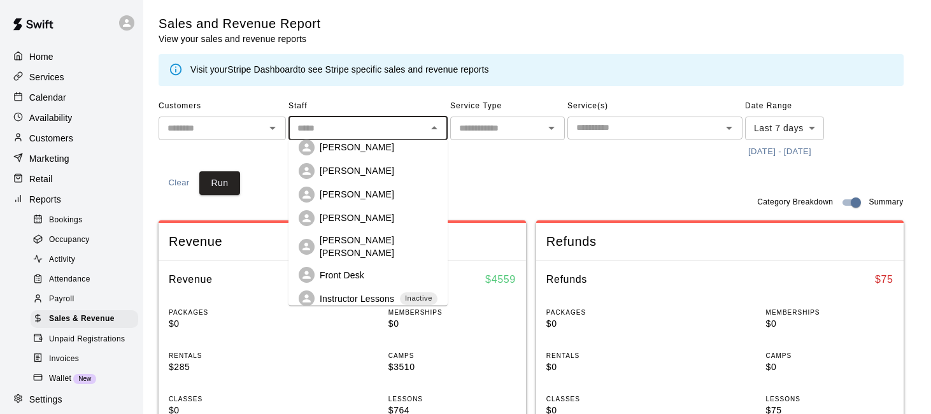
click at [379, 241] on p "[PERSON_NAME] [PERSON_NAME]" at bounding box center [379, 246] width 118 height 25
type input "**********"
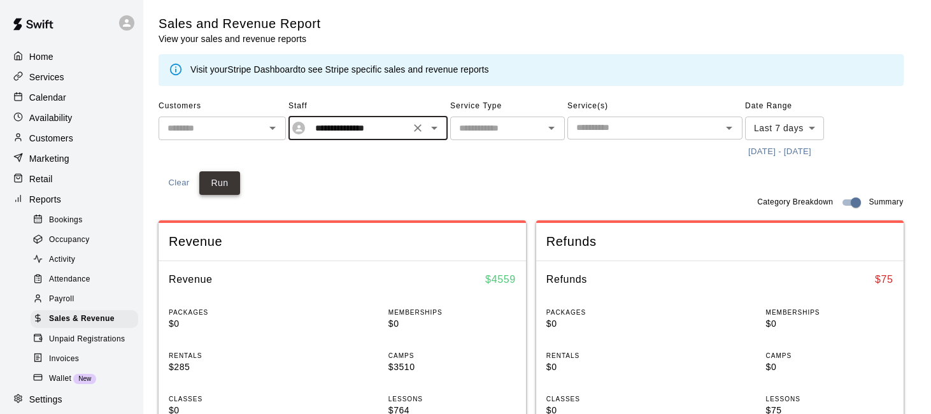
click at [222, 183] on button "Run" at bounding box center [219, 183] width 41 height 24
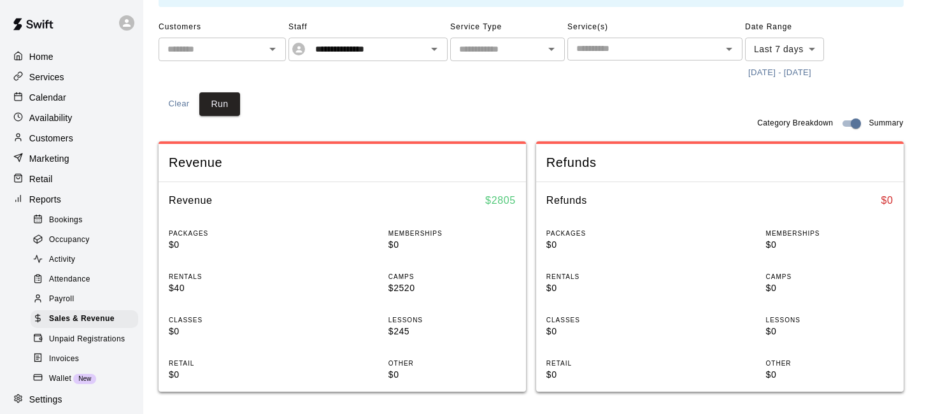
scroll to position [80, 0]
click at [799, 53] on body "**********" at bounding box center [465, 396] width 931 height 952
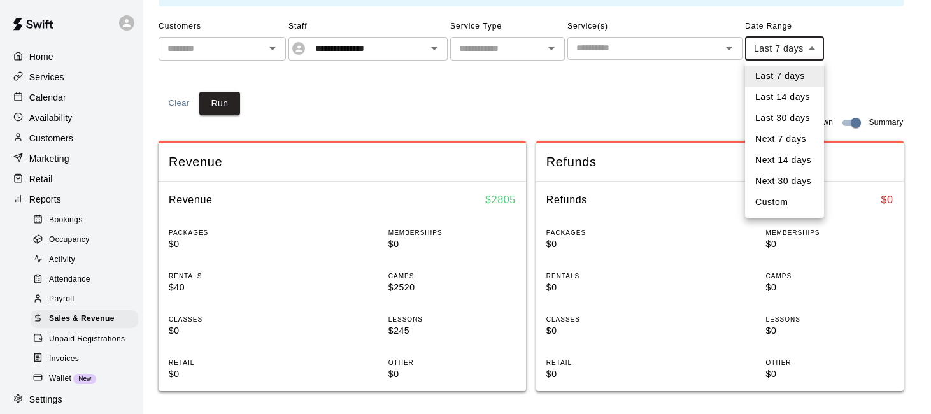
click at [778, 194] on li "Custom" at bounding box center [784, 202] width 79 height 21
type input "******"
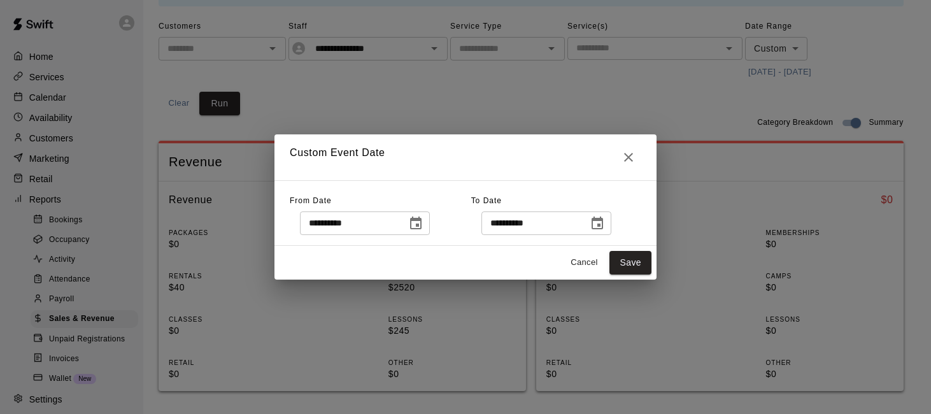
click at [421, 219] on icon "Choose date, selected date is Sep 11, 2025" at bounding box center [415, 222] width 11 height 13
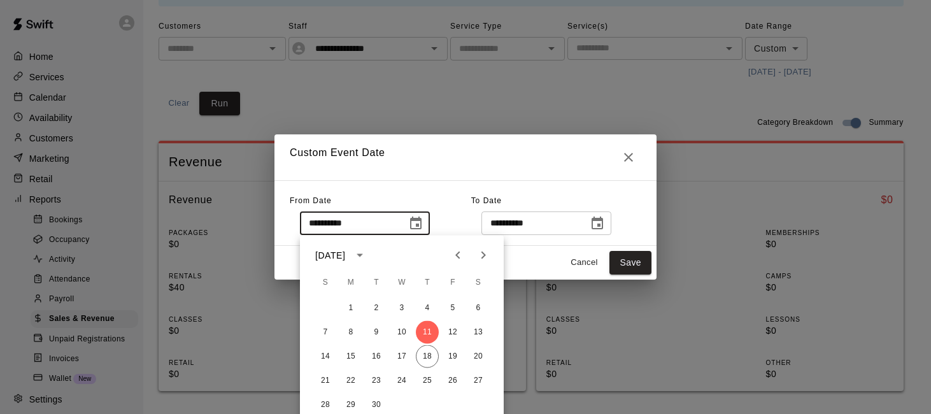
click at [455, 253] on icon "Previous month" at bounding box center [457, 255] width 15 height 15
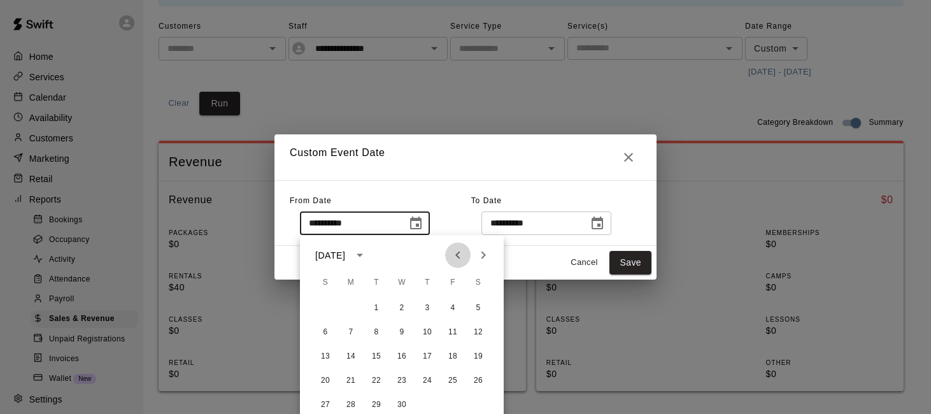
click at [455, 253] on icon "Previous month" at bounding box center [457, 255] width 15 height 15
click at [479, 313] on button "1" at bounding box center [478, 308] width 23 height 23
type input "**********"
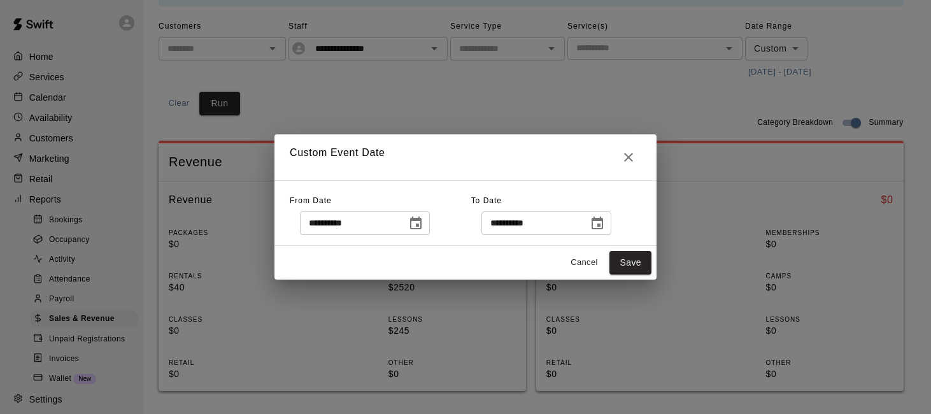
click at [600, 228] on icon "Choose date, selected date is Sep 18, 2025" at bounding box center [596, 223] width 15 height 15
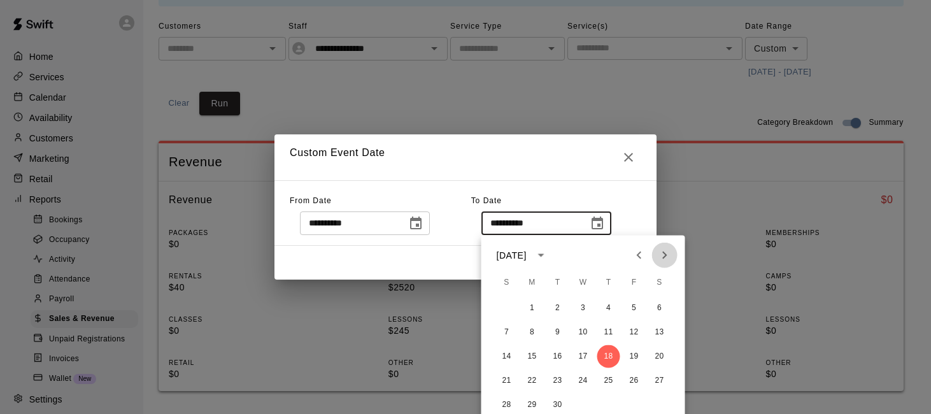
click at [665, 253] on icon "Next month" at bounding box center [664, 255] width 15 height 15
click at [581, 307] on button "1" at bounding box center [583, 308] width 23 height 23
type input "**********"
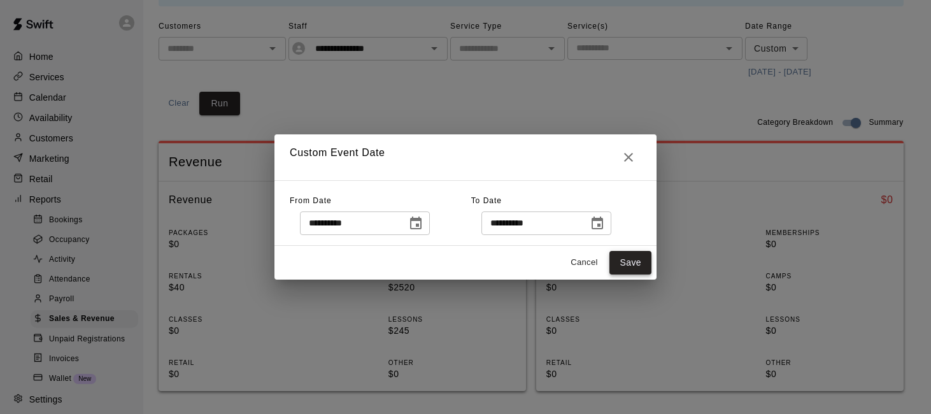
click at [628, 255] on button "Save" at bounding box center [630, 263] width 42 height 24
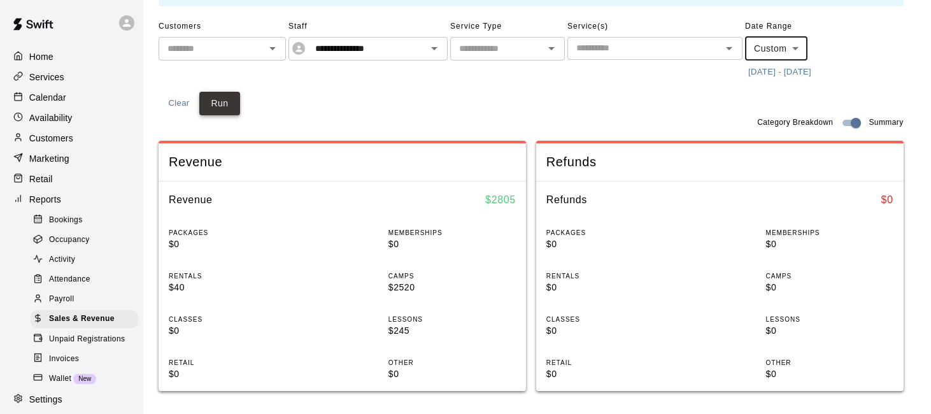
click at [230, 112] on button "Run" at bounding box center [219, 104] width 41 height 24
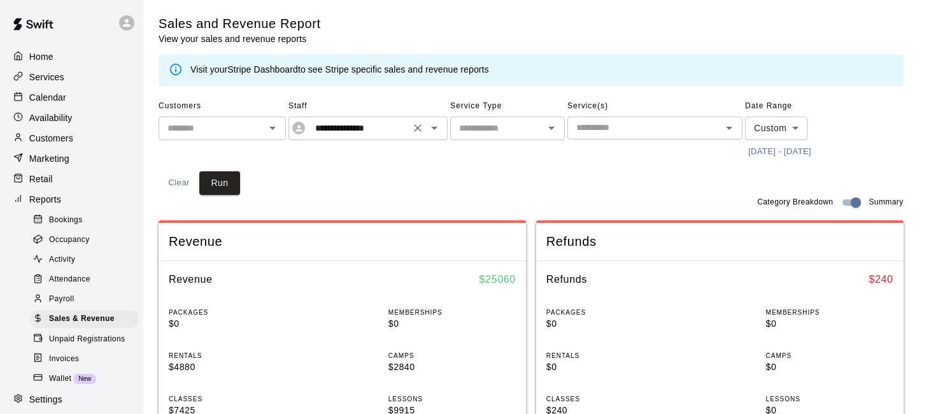
click at [421, 128] on icon "Clear" at bounding box center [417, 128] width 13 height 13
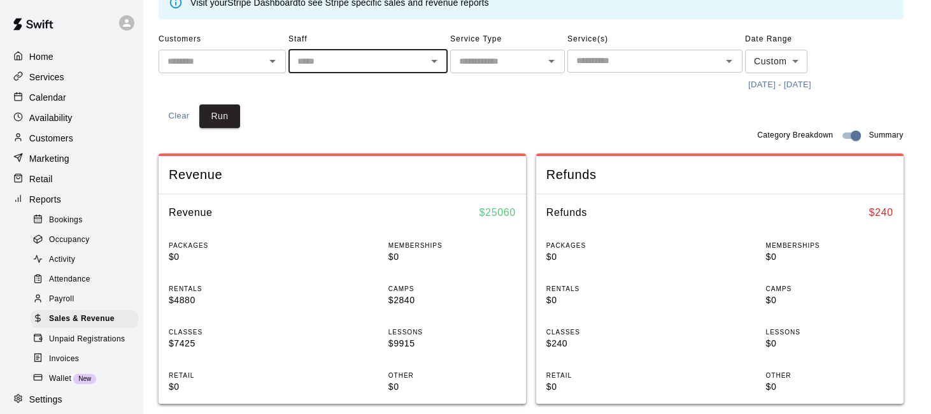
scroll to position [81, 0]
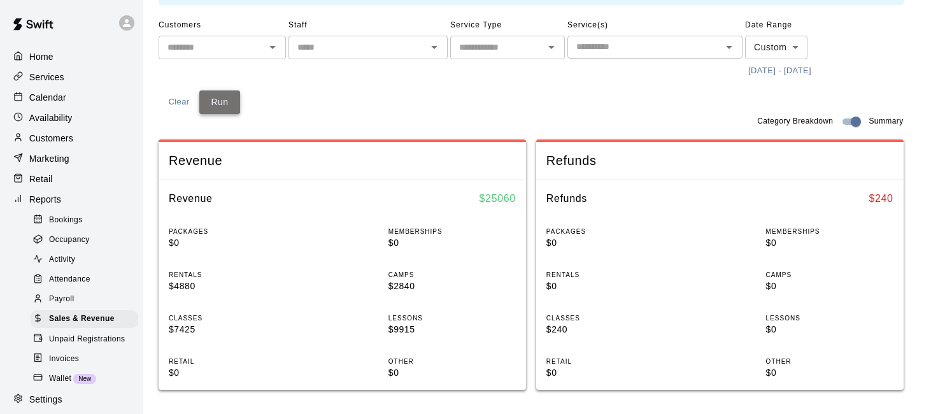
click at [223, 100] on button "Run" at bounding box center [219, 102] width 41 height 24
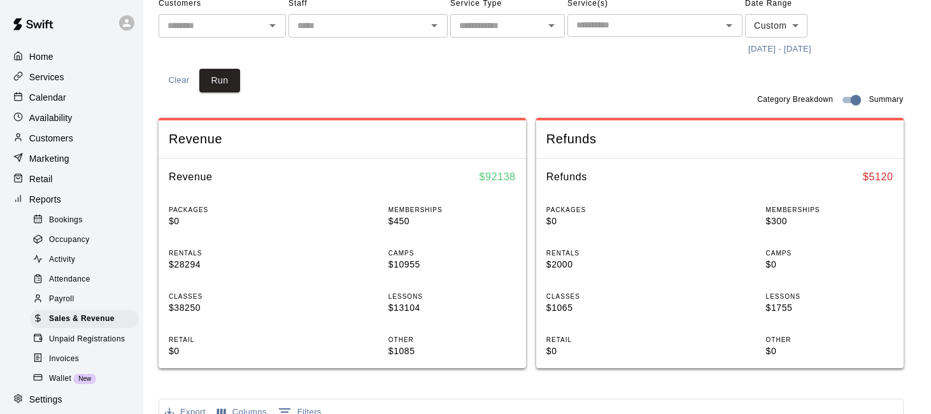
scroll to position [103, 0]
click at [100, 80] on div "Services" at bounding box center [71, 76] width 123 height 19
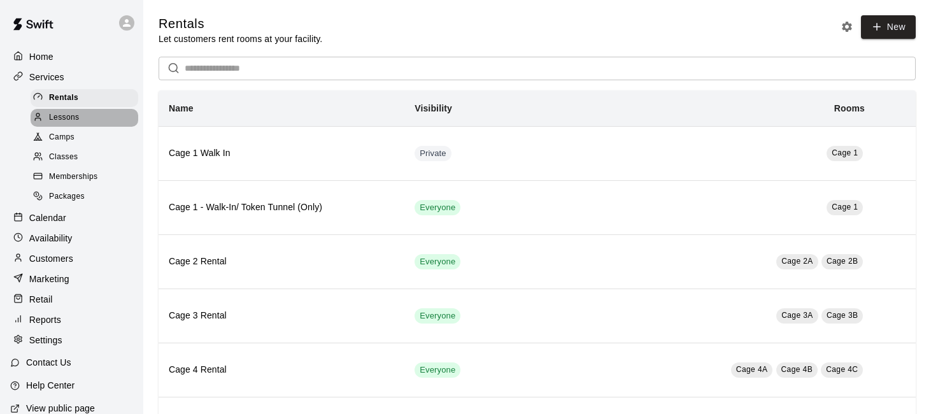
click at [74, 111] on span "Lessons" at bounding box center [64, 117] width 31 height 13
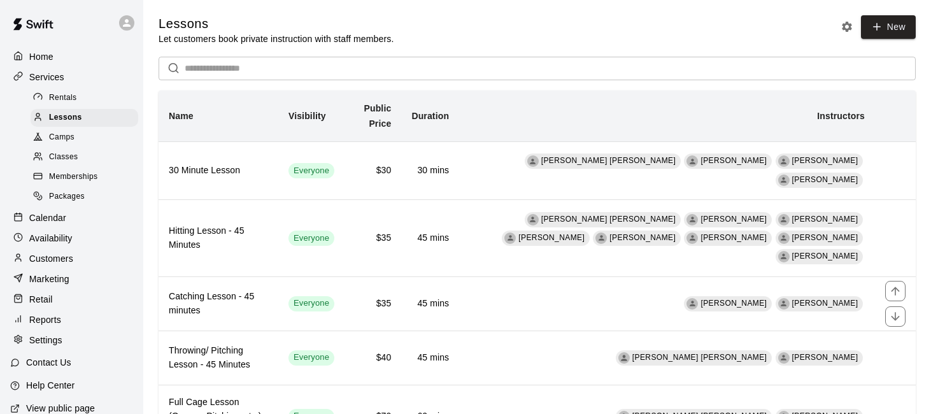
scroll to position [38, 0]
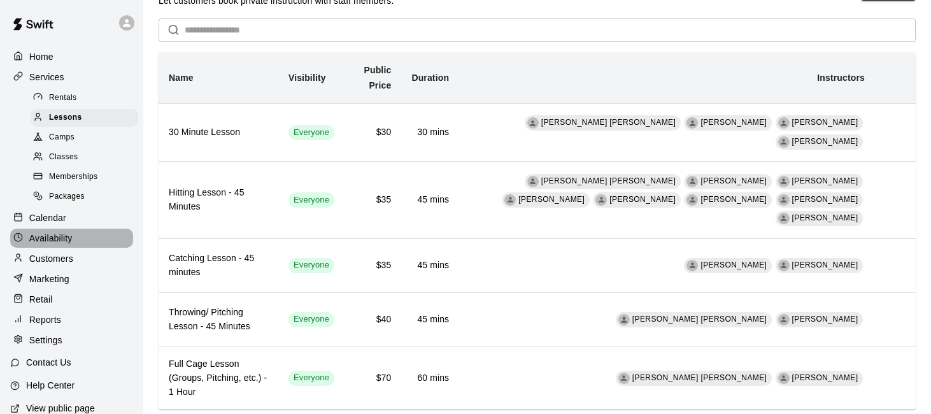
click at [85, 237] on div "Availability" at bounding box center [71, 237] width 123 height 19
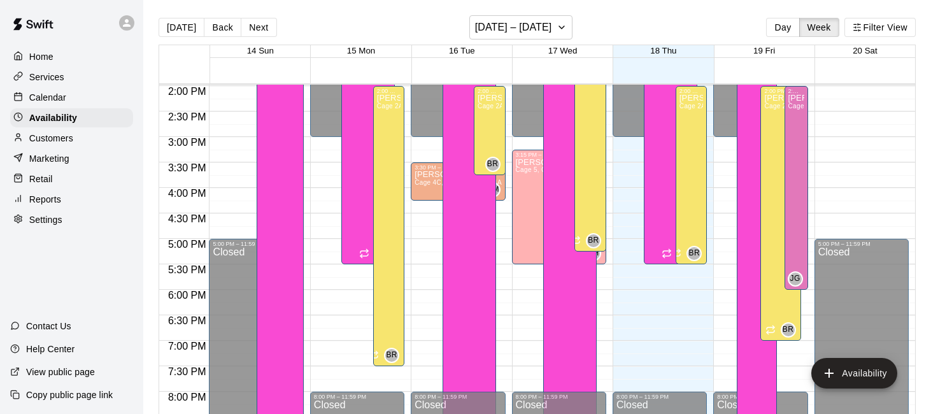
scroll to position [686, 0]
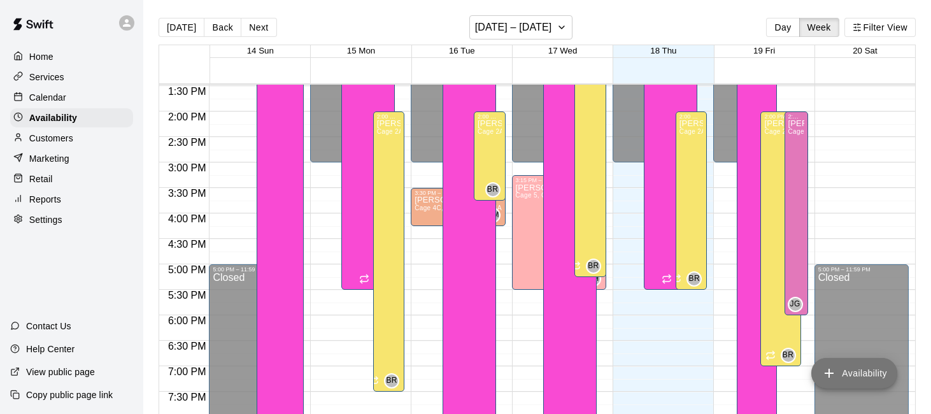
click at [864, 369] on button "Availability" at bounding box center [854, 373] width 86 height 31
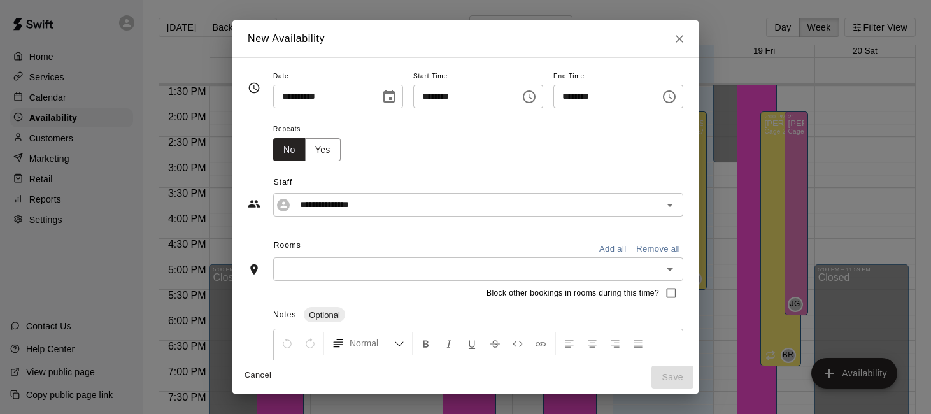
click at [645, 267] on input "text" at bounding box center [467, 269] width 381 height 16
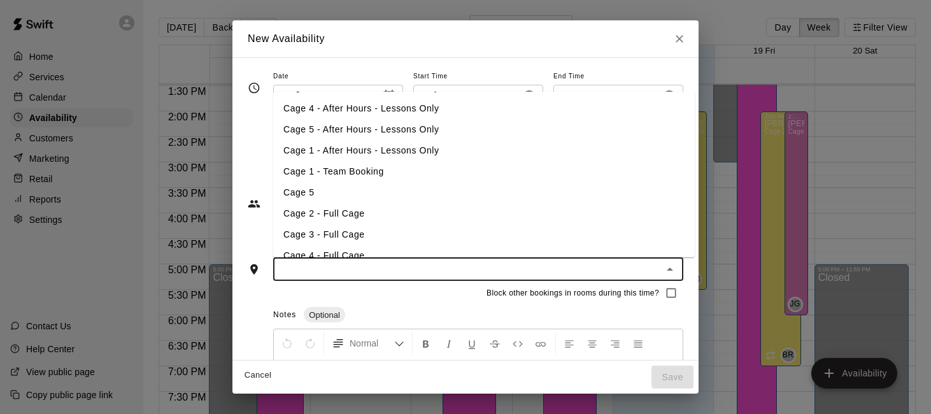
scroll to position [223, 0]
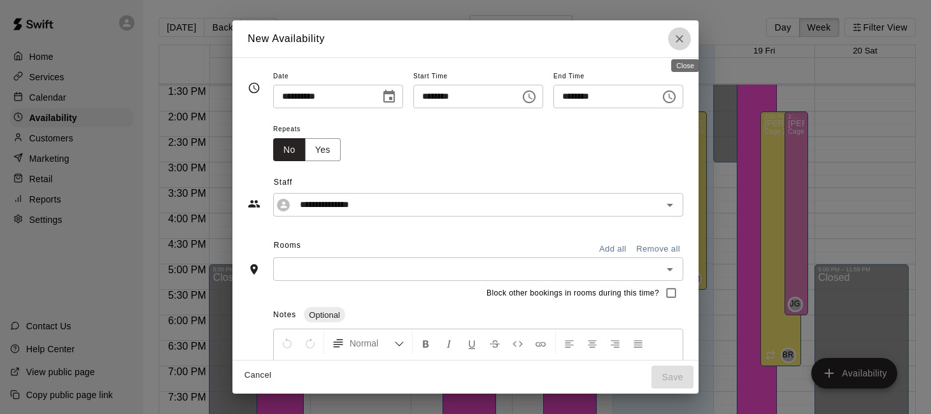
click at [683, 36] on icon "Close" at bounding box center [679, 39] width 8 height 8
type input "**********"
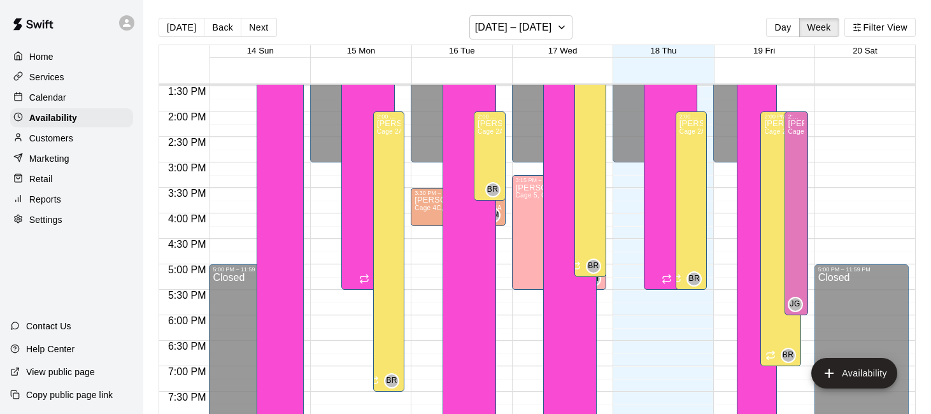
click at [84, 95] on div "Calendar" at bounding box center [71, 97] width 123 height 19
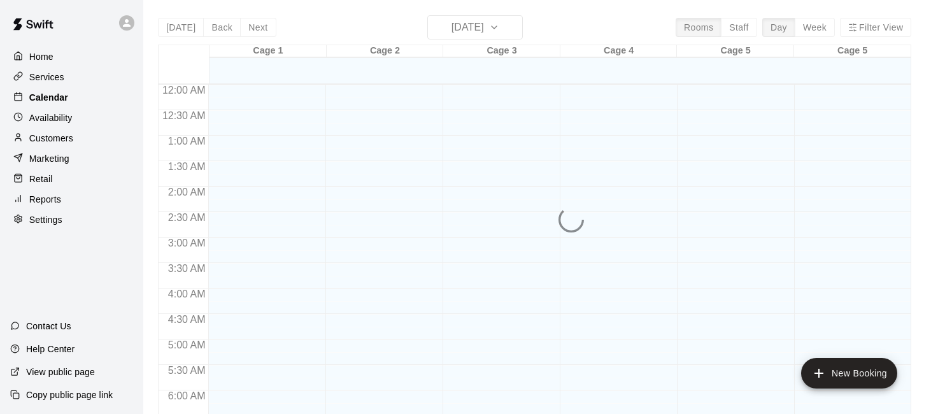
scroll to position [512, 0]
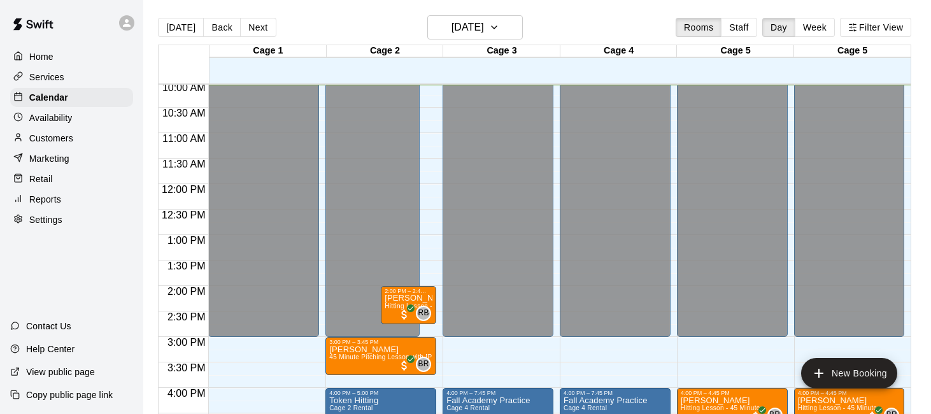
click at [90, 71] on div "Services" at bounding box center [71, 76] width 123 height 19
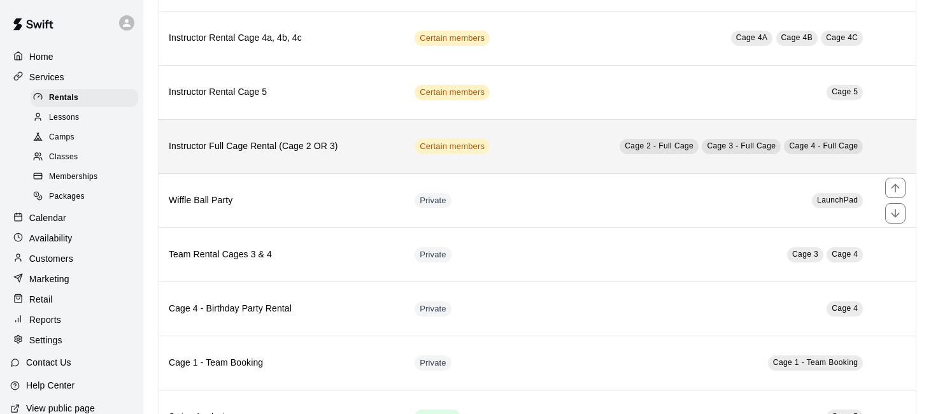
scroll to position [549, 0]
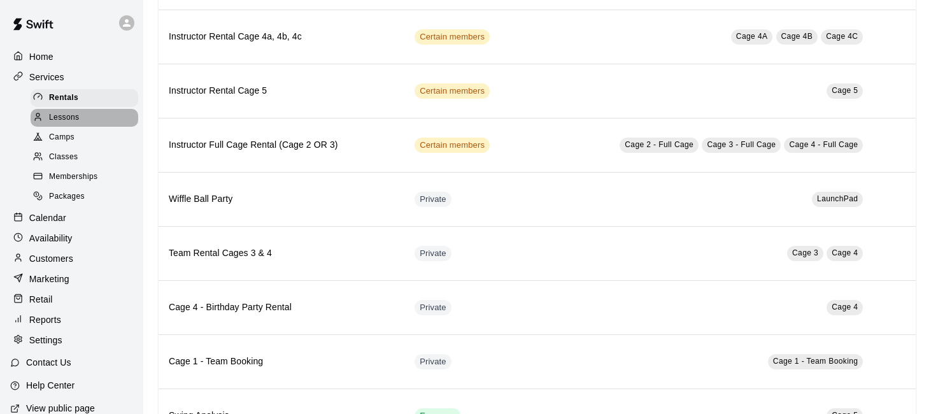
click at [119, 115] on div "Lessons" at bounding box center [85, 118] width 108 height 18
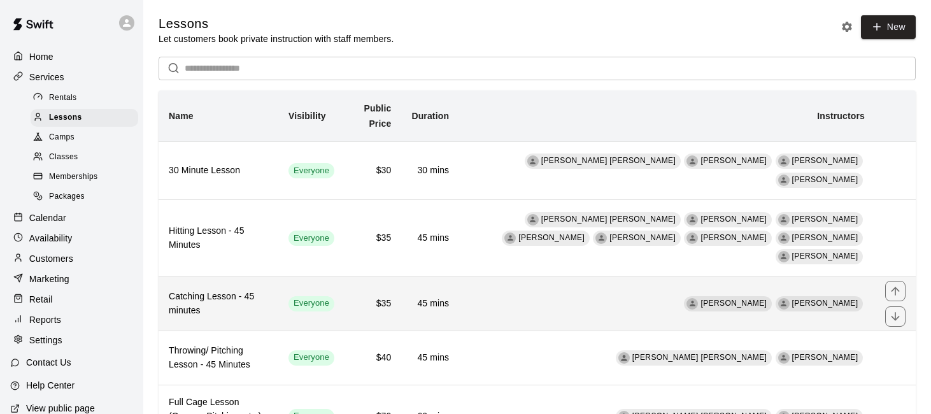
scroll to position [38, 0]
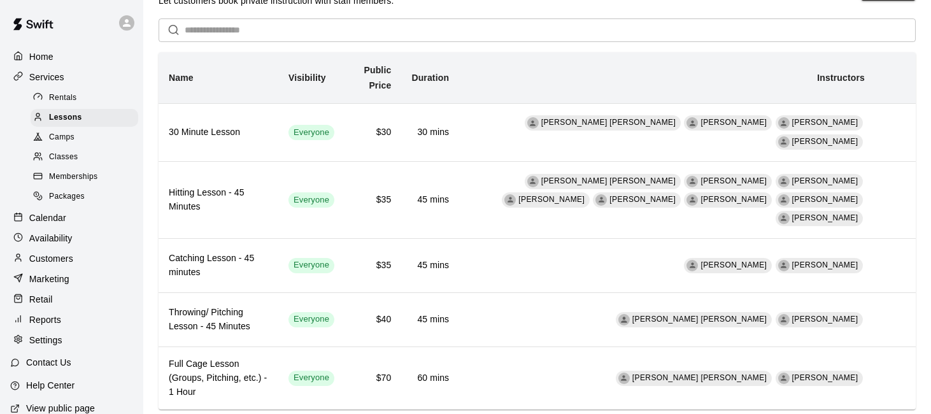
click at [77, 218] on div "Calendar" at bounding box center [71, 217] width 123 height 19
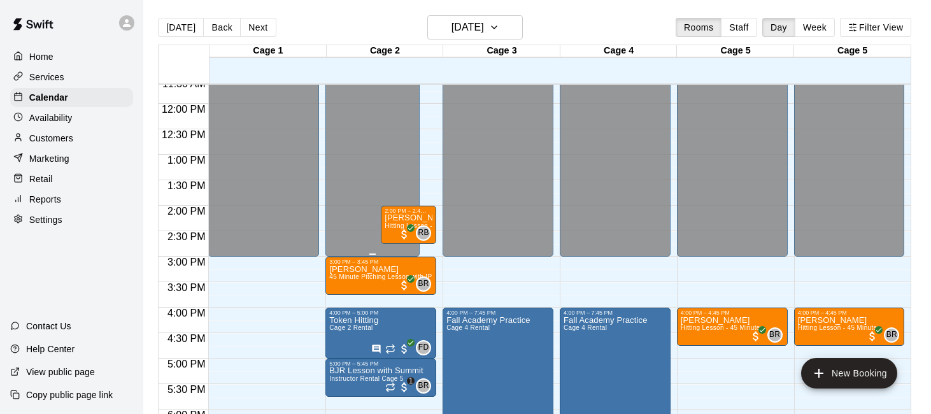
scroll to position [616, 0]
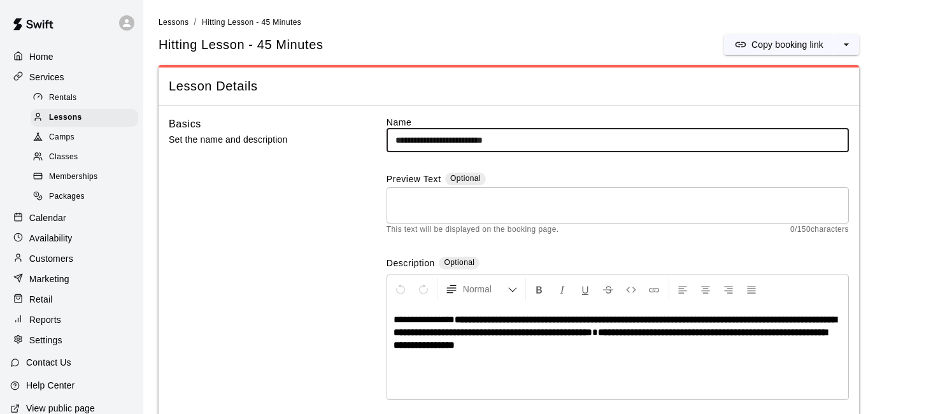
click at [80, 220] on div "Calendar" at bounding box center [71, 217] width 123 height 19
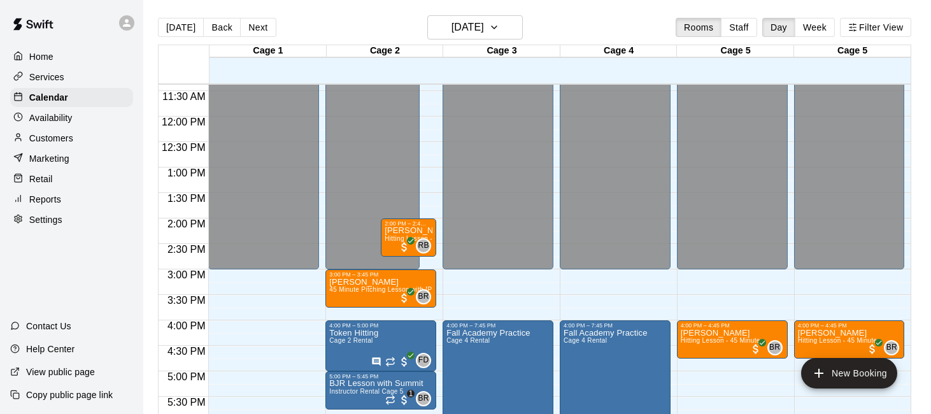
scroll to position [580, 0]
